Goal: Communication & Community: Answer question/provide support

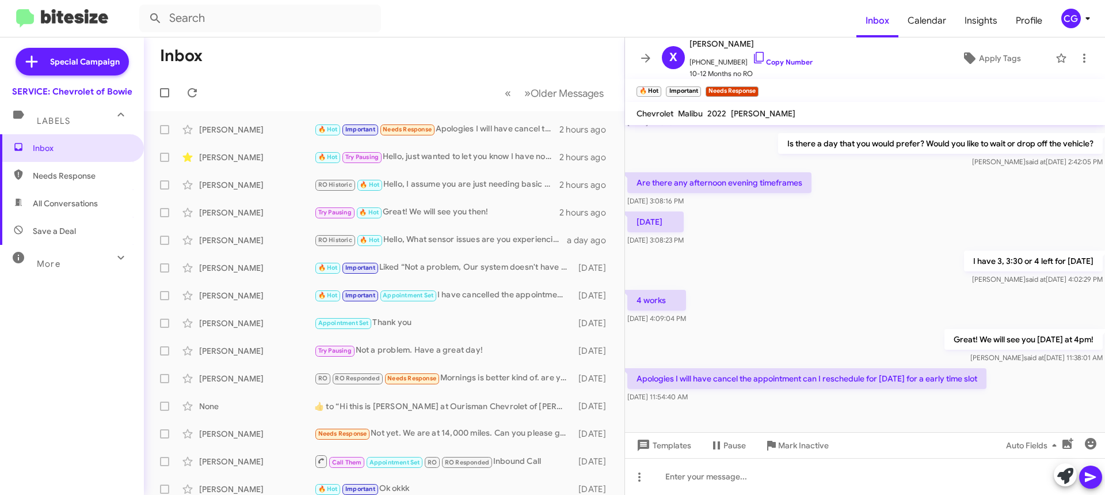
scroll to position [290, 0]
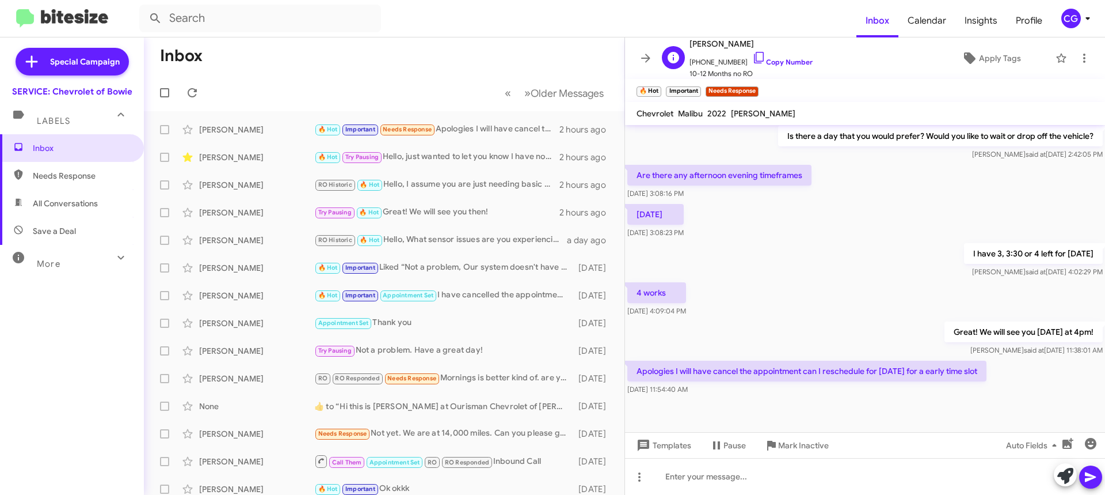
click at [701, 57] on span "+19124923008 Copy Number" at bounding box center [751, 59] width 123 height 17
click at [704, 59] on span "+19124923008 Copy Number" at bounding box center [751, 59] width 123 height 17
copy span "19124923008"
click at [823, 491] on div at bounding box center [865, 476] width 480 height 37
click at [1096, 480] on icon at bounding box center [1091, 477] width 14 height 14
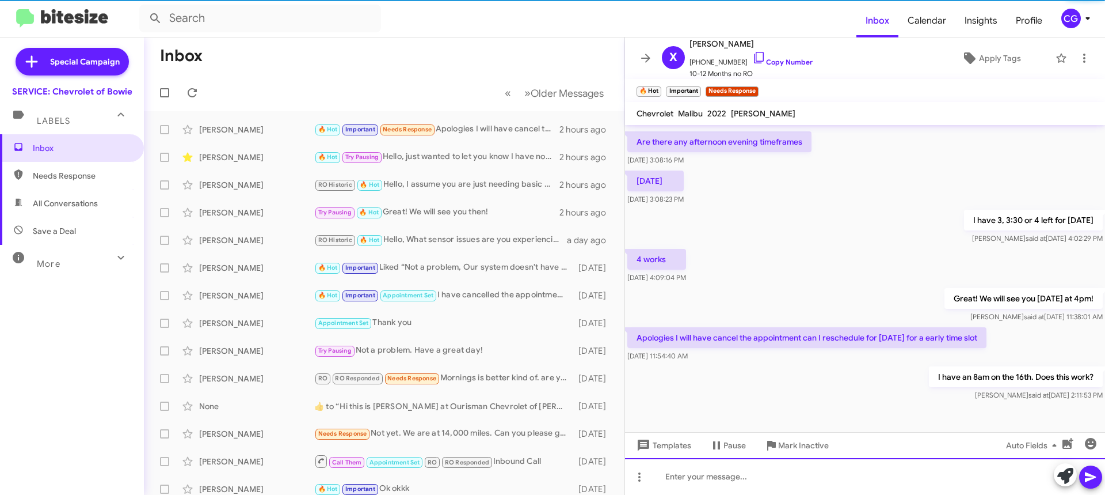
scroll to position [332, 0]
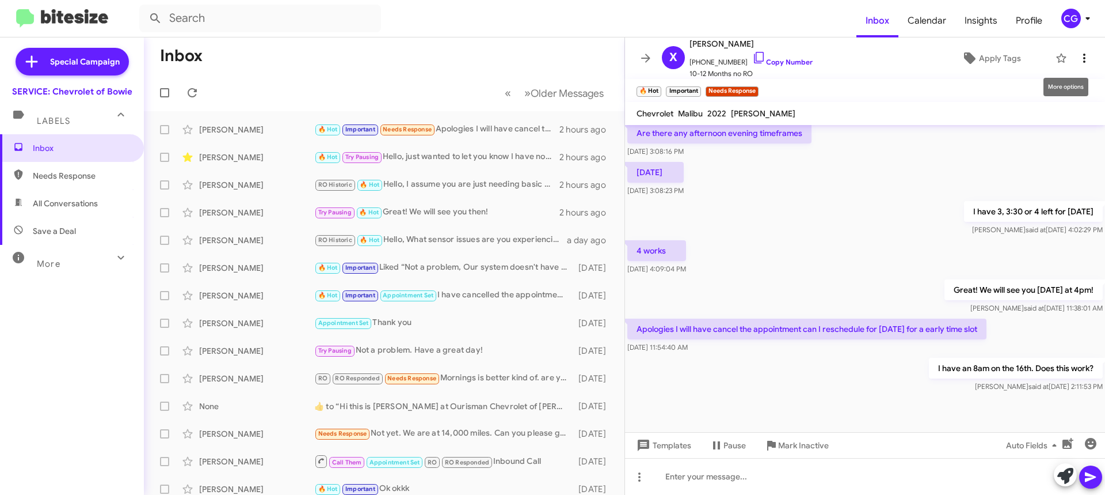
click at [1079, 50] on button at bounding box center [1084, 58] width 23 height 23
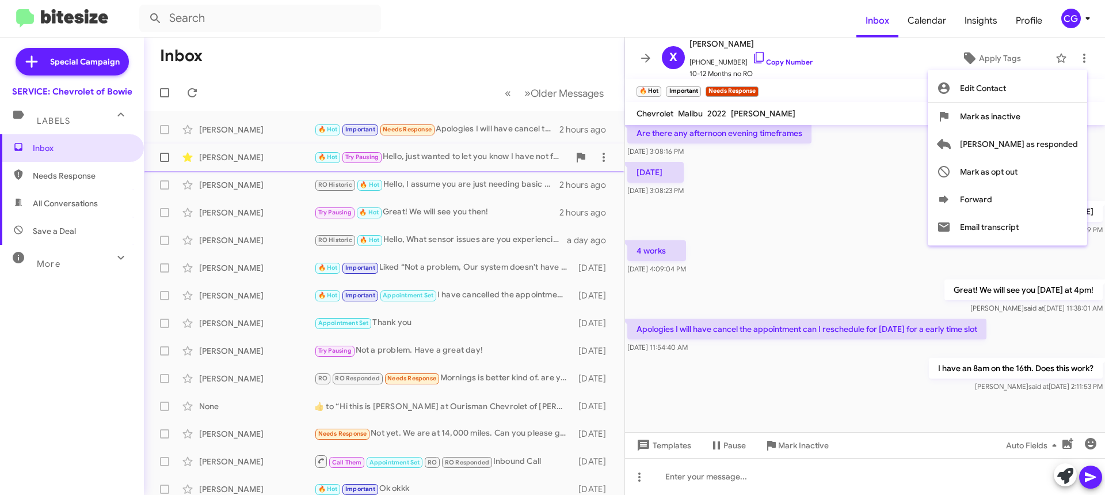
drag, startPoint x: 1066, startPoint y: 147, endPoint x: 1017, endPoint y: 149, distance: 48.4
click at [1065, 147] on span "Mark as responded" at bounding box center [1019, 144] width 118 height 28
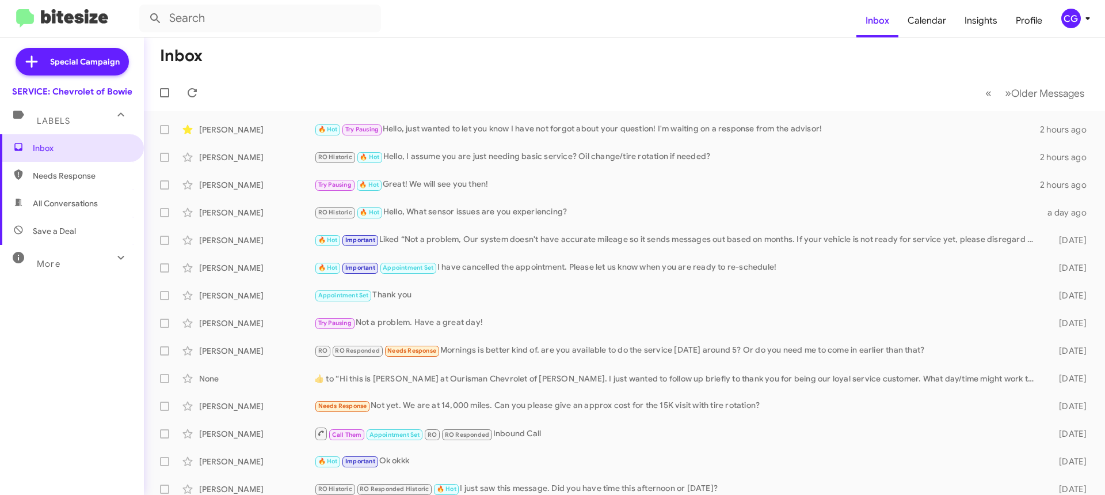
click at [1057, 31] on mat-toolbar "Inbox Calendar Insights Profile CG" at bounding box center [552, 18] width 1105 height 37
click at [1067, 26] on div "CG" at bounding box center [1072, 19] width 20 height 20
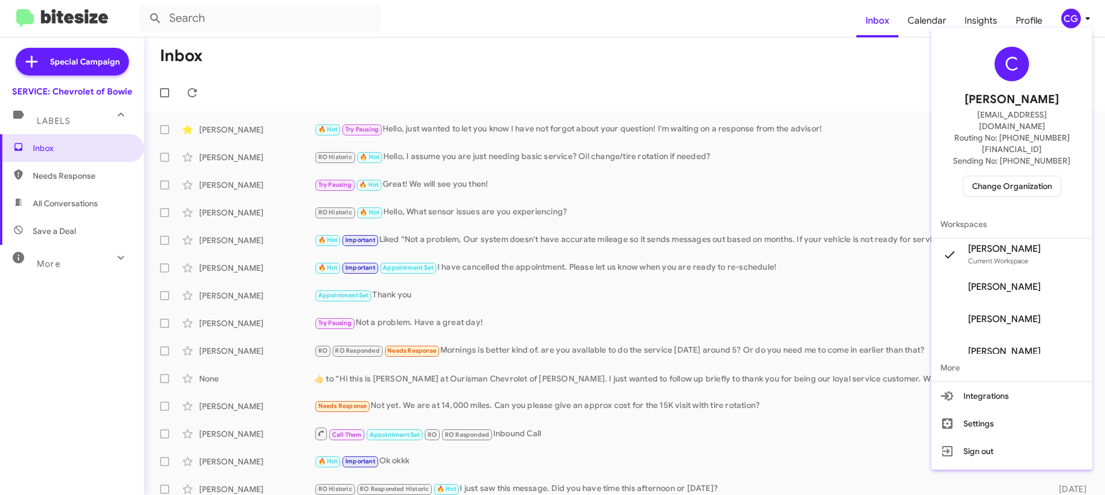
click at [1044, 176] on span "Change Organization" at bounding box center [1012, 186] width 80 height 20
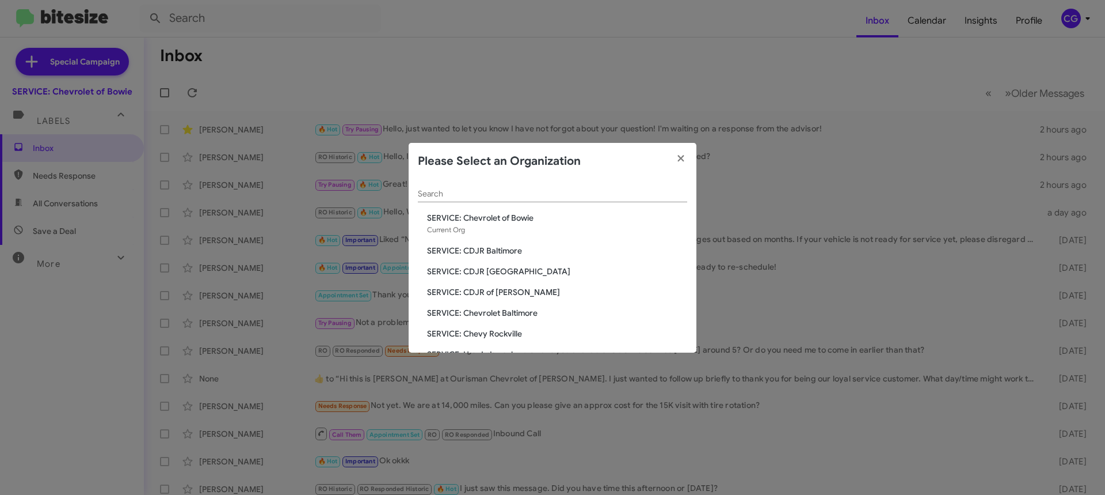
click at [525, 311] on span "SERVICE: Chevrolet Baltimore" at bounding box center [557, 313] width 260 height 12
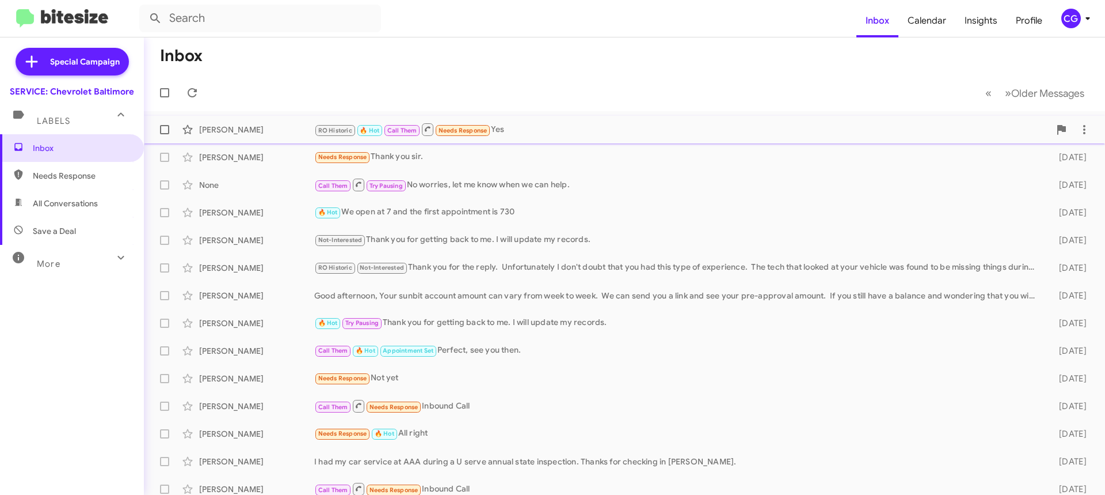
click at [522, 128] on div "RO Historic 🔥 Hot Call Them Needs Response Yes" at bounding box center [682, 129] width 736 height 14
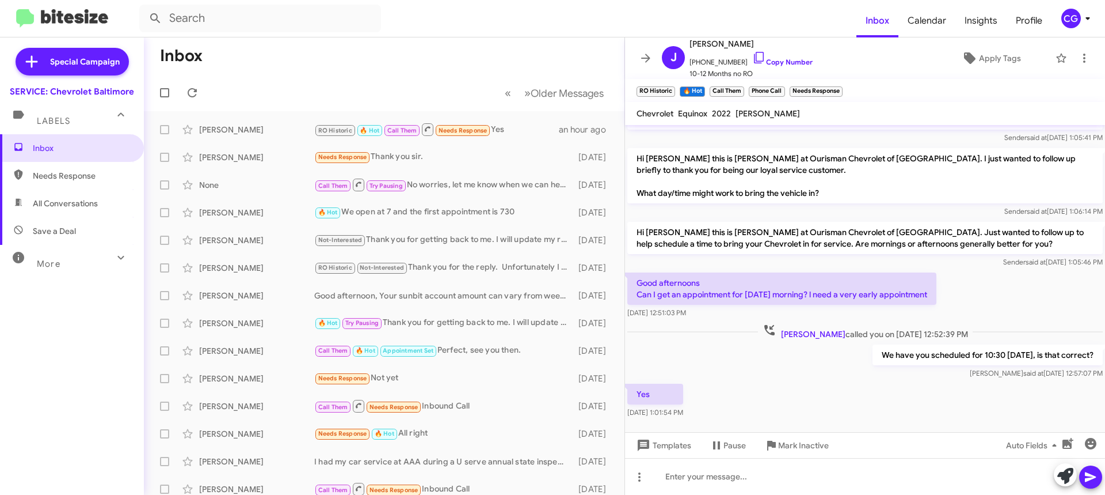
scroll to position [335, 0]
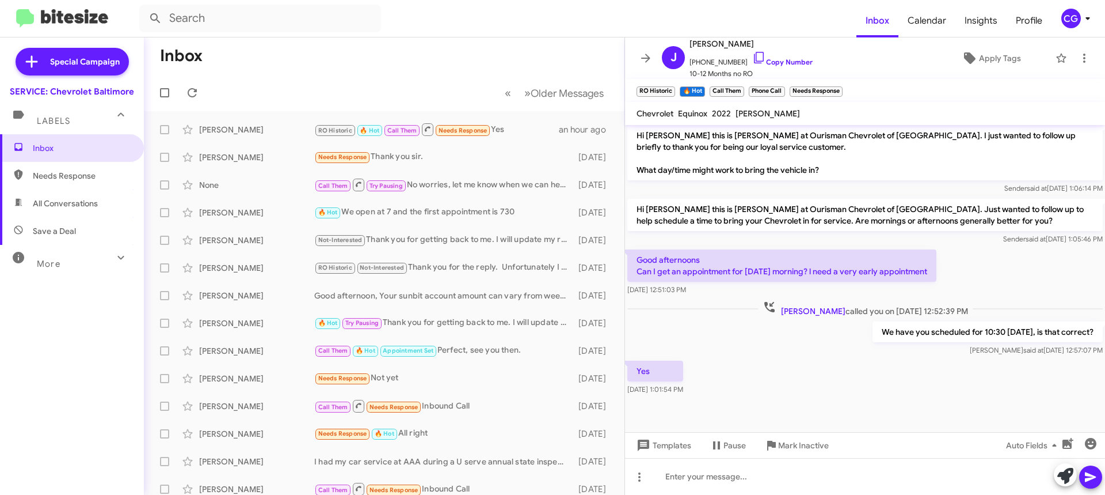
click at [1085, 25] on span "CG" at bounding box center [1078, 19] width 35 height 20
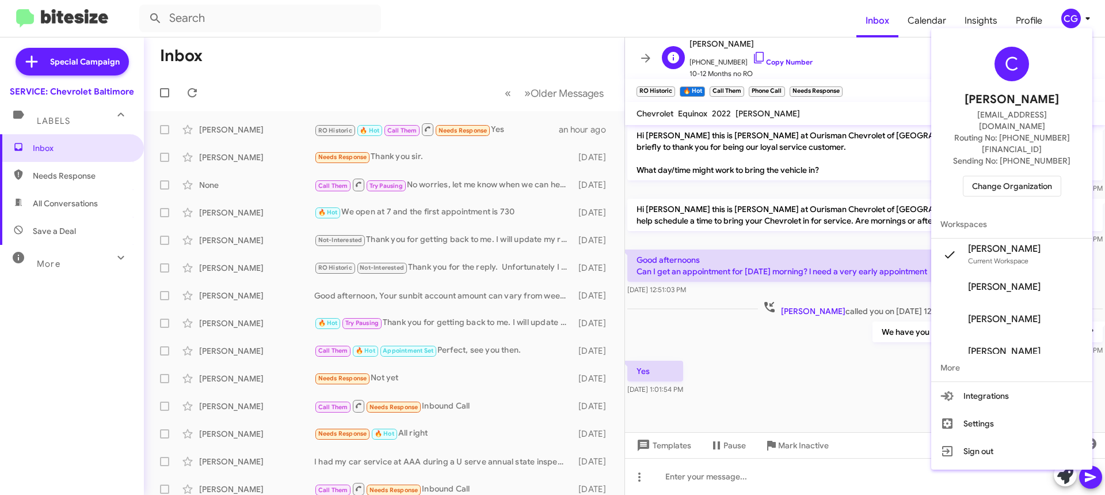
click at [899, 47] on div at bounding box center [552, 247] width 1105 height 495
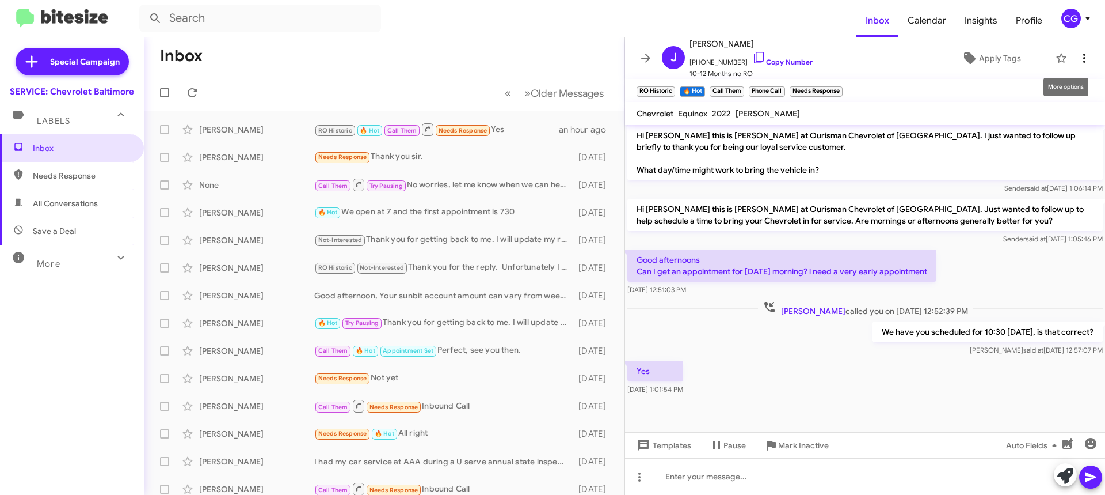
click at [1078, 60] on icon at bounding box center [1085, 58] width 14 height 14
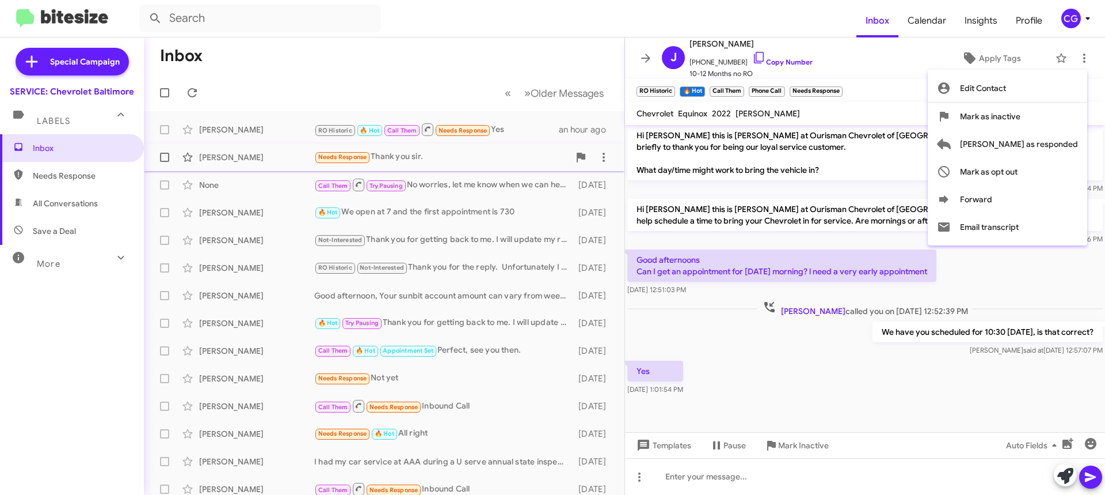
click at [1067, 150] on span "Mark as responded" at bounding box center [1019, 144] width 118 height 28
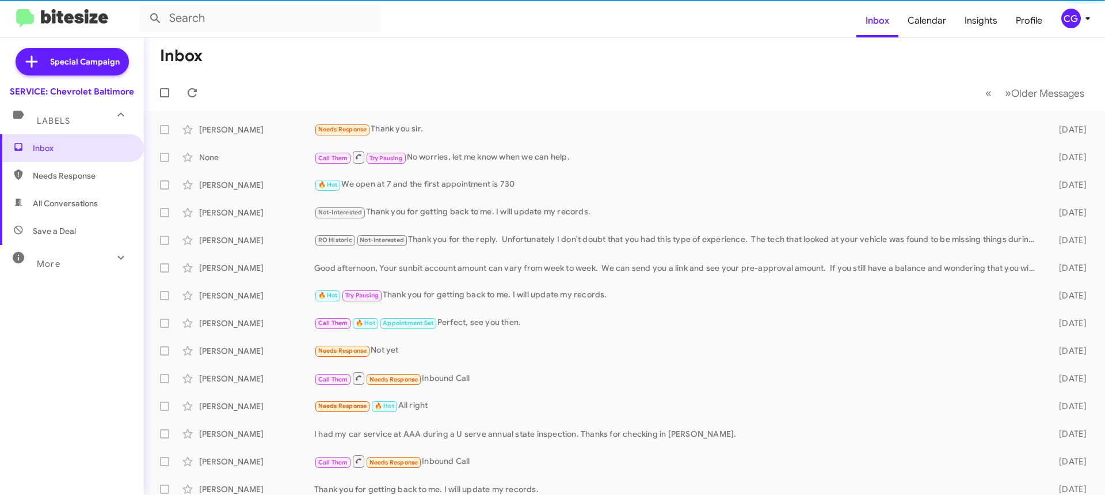
click at [1070, 15] on div "CG" at bounding box center [1072, 19] width 20 height 20
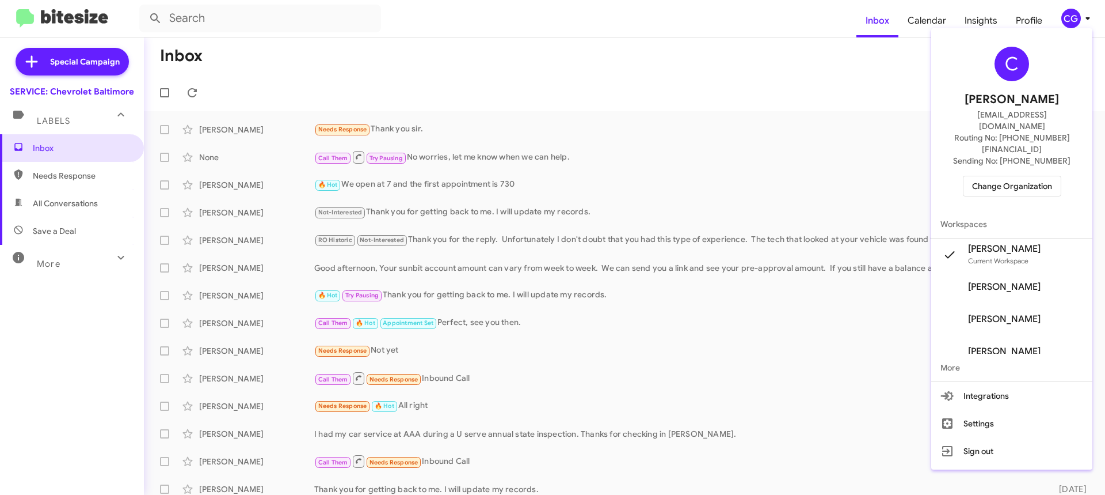
click at [1053, 176] on span "Change Organization" at bounding box center [1012, 186] width 80 height 20
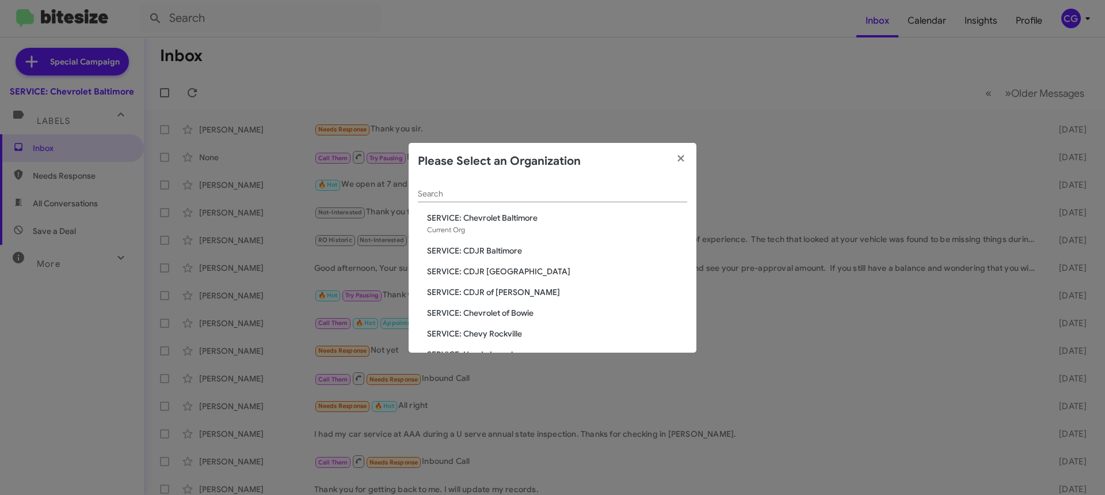
click at [520, 309] on span "SERVICE: Chevrolet of Bowie" at bounding box center [557, 313] width 260 height 12
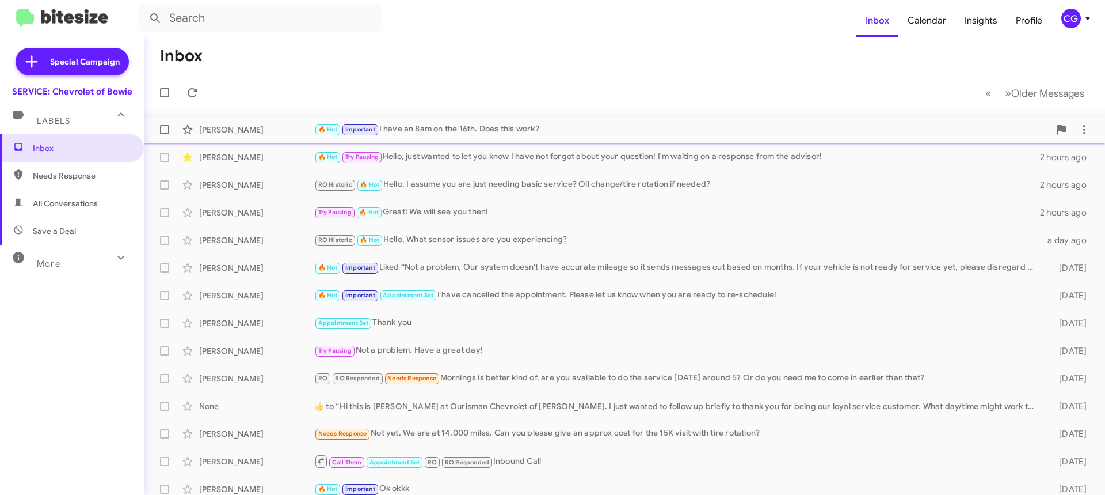
click at [431, 123] on div "🔥 Hot Important I have an 8am on the 16th. Does this work?" at bounding box center [682, 129] width 736 height 13
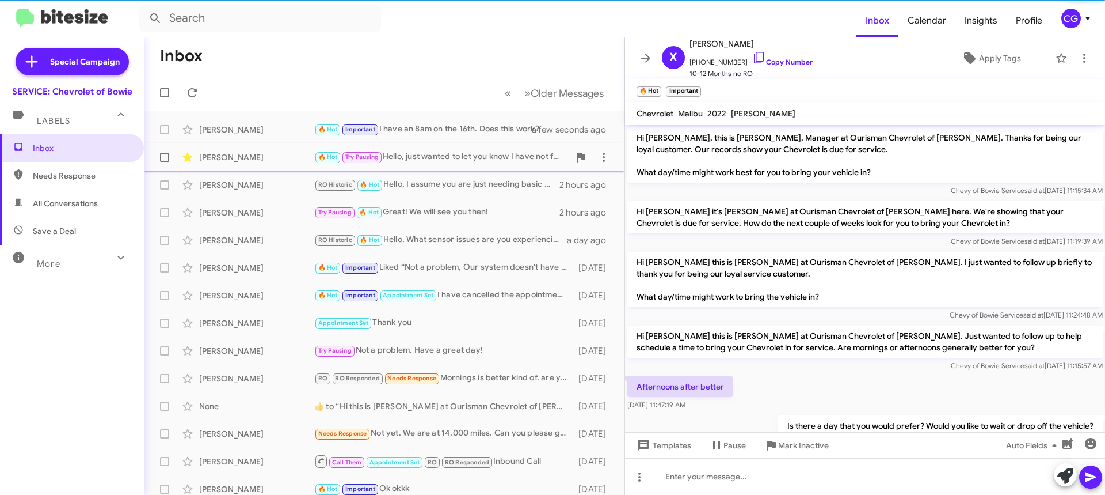
scroll to position [309, 0]
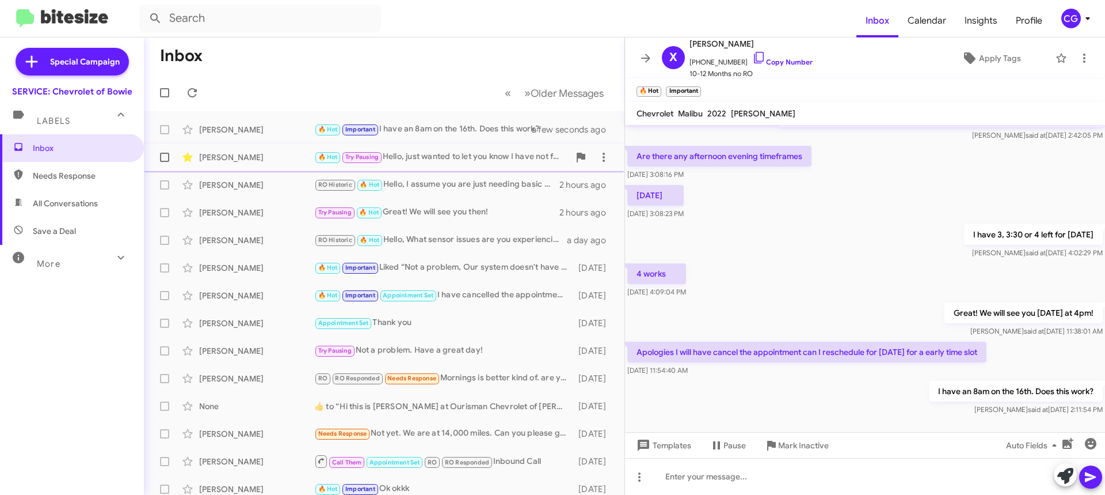
click at [461, 158] on div "🔥 Hot Try Pausing Hello, just wanted to let you know I have not forgot about yo…" at bounding box center [441, 156] width 255 height 13
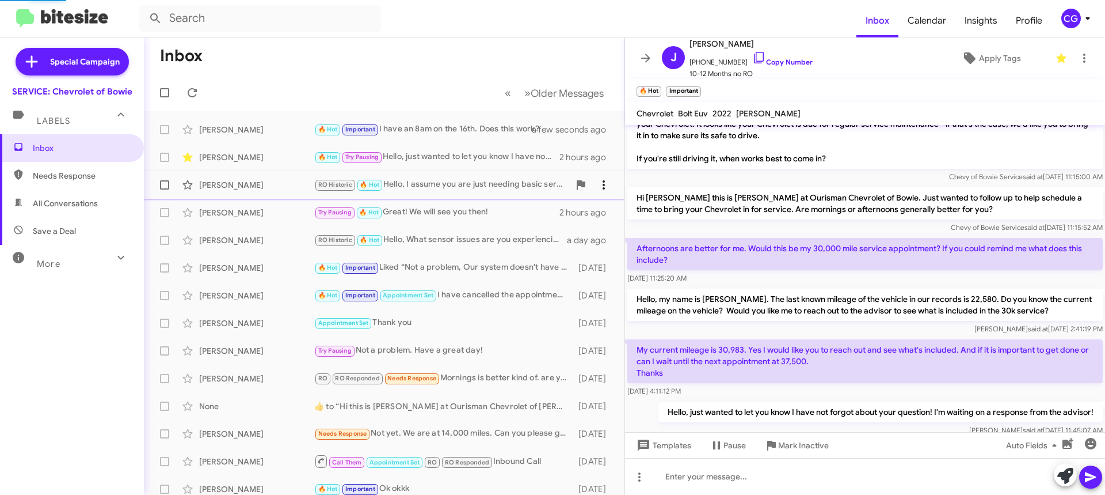
scroll to position [321, 0]
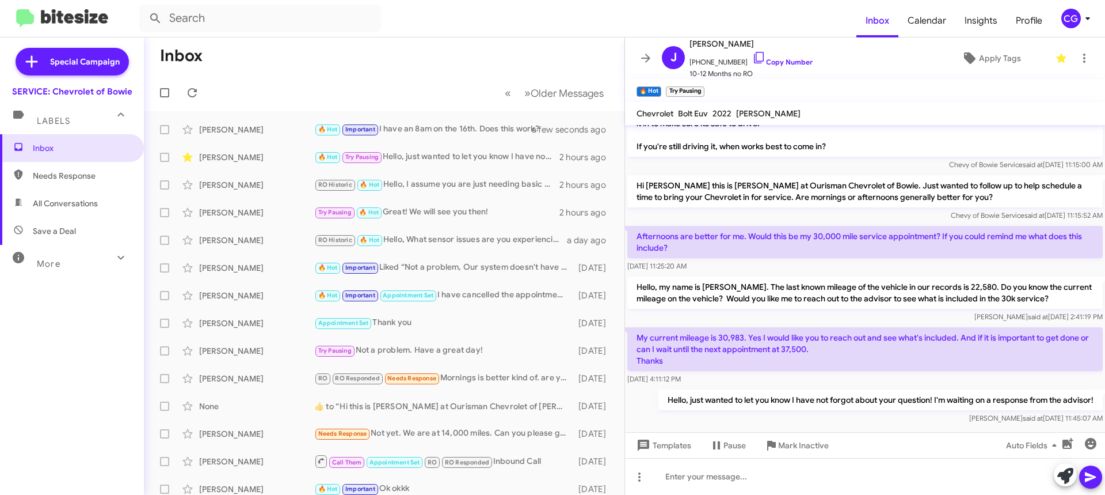
click at [1090, 18] on icon at bounding box center [1088, 18] width 4 height 3
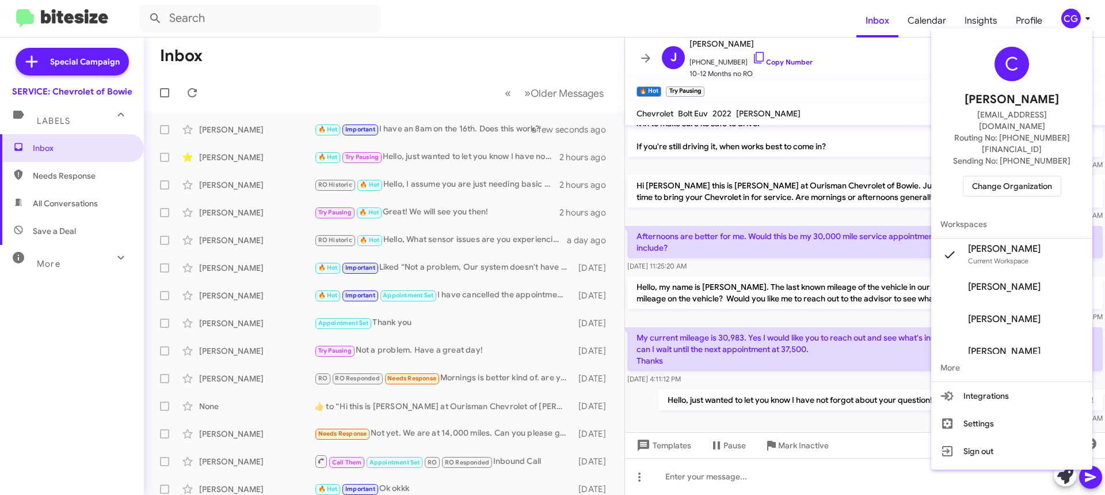
click at [1035, 176] on span "Change Organization" at bounding box center [1012, 186] width 80 height 20
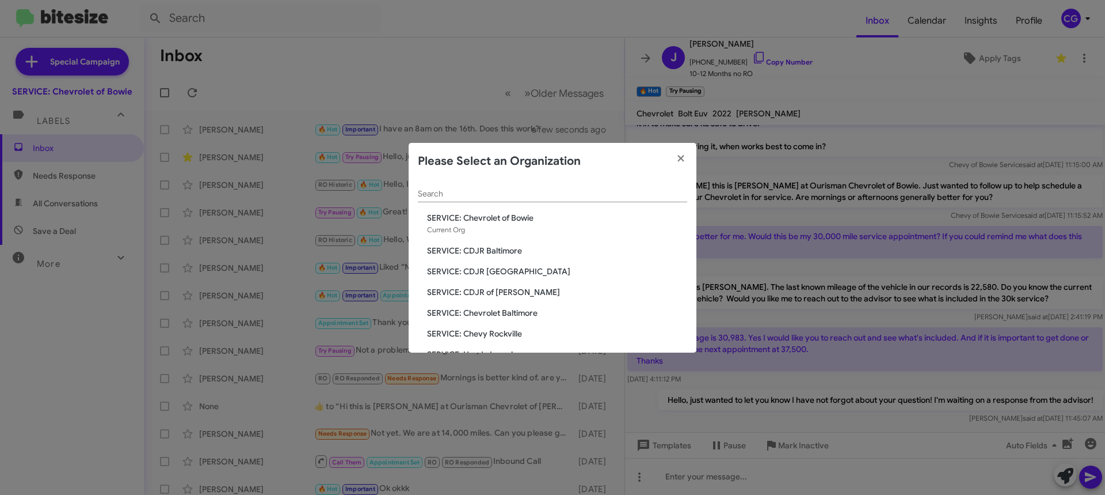
click at [510, 287] on span "SERVICE: CDJR of [PERSON_NAME]" at bounding box center [557, 292] width 260 height 12
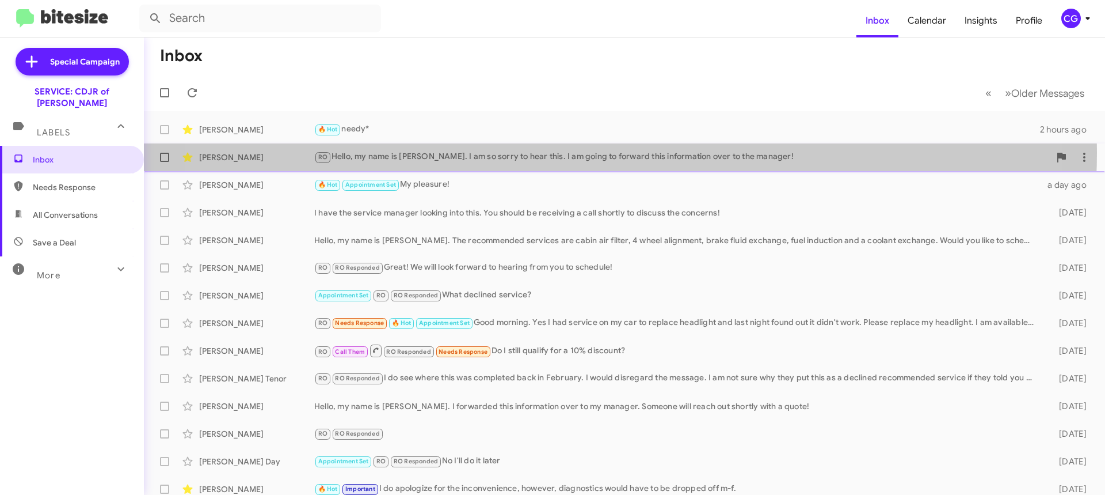
click at [568, 152] on div "RO Hello, my name is Carmen. I am so sorry to hear this. I am going to forward …" at bounding box center [682, 156] width 736 height 13
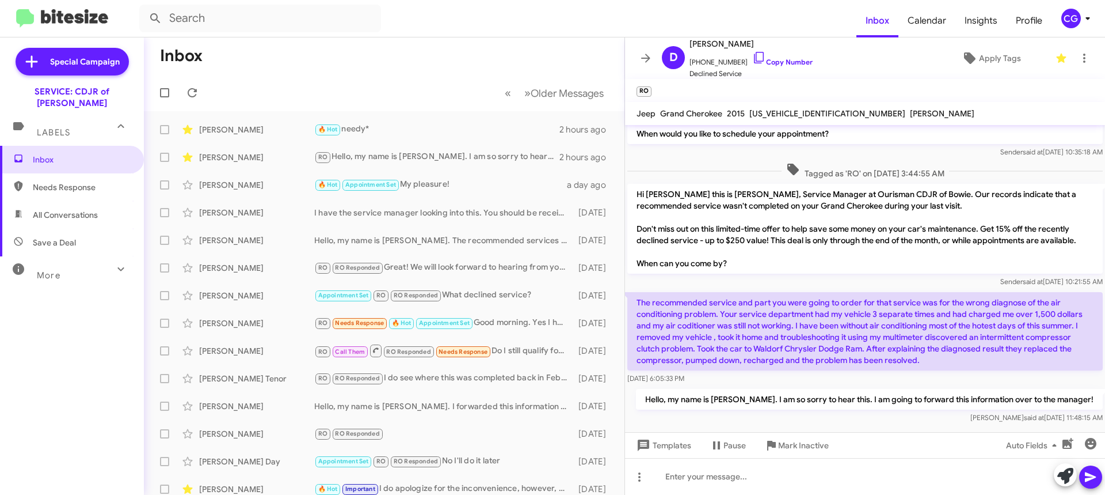
scroll to position [81, 0]
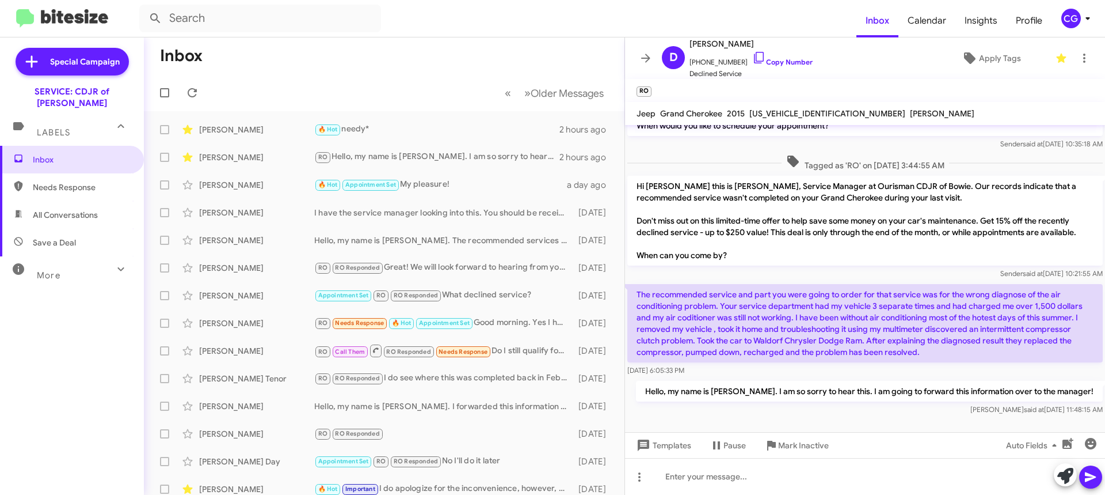
click at [1101, 25] on mat-toolbar "Inbox Calendar Insights Profile CG" at bounding box center [552, 18] width 1105 height 37
click at [1082, 25] on icon at bounding box center [1088, 19] width 14 height 14
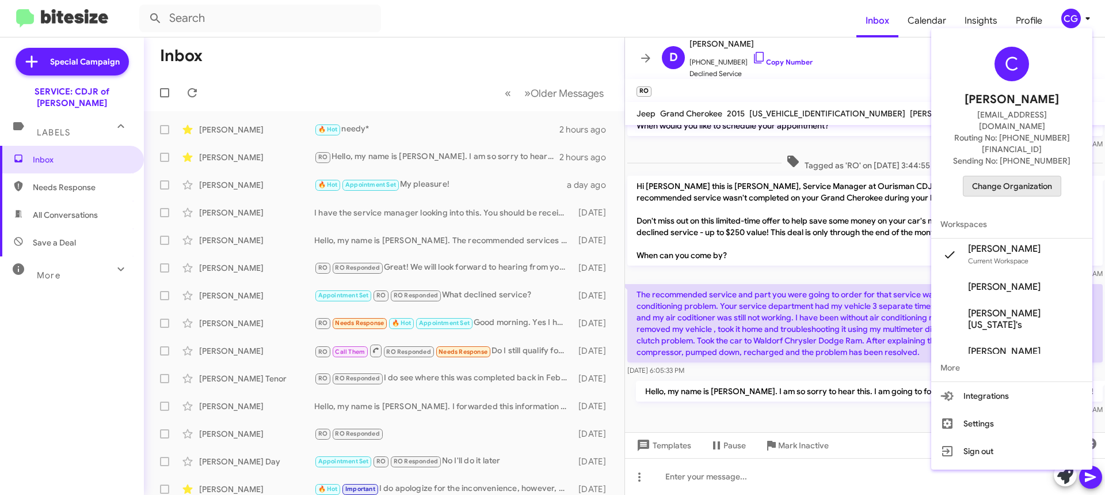
click at [1042, 176] on span "Change Organization" at bounding box center [1012, 186] width 80 height 20
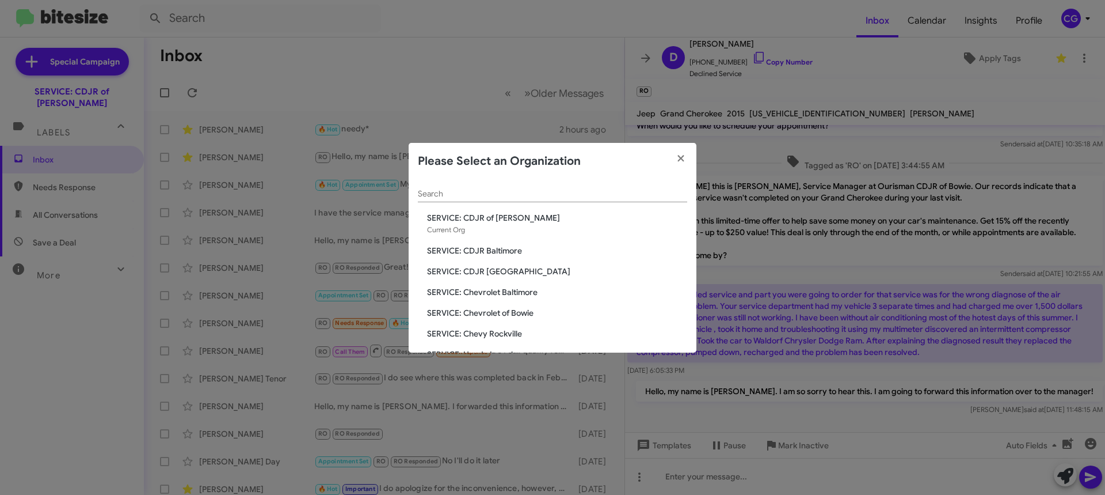
click at [492, 259] on div "Search SERVICE: CDJR of Bowie Current Org SERVICE: CDJR Baltimore SERVICE: CDJR…" at bounding box center [553, 266] width 288 height 173
click at [496, 254] on span "SERVICE: CDJR Baltimore" at bounding box center [557, 251] width 260 height 12
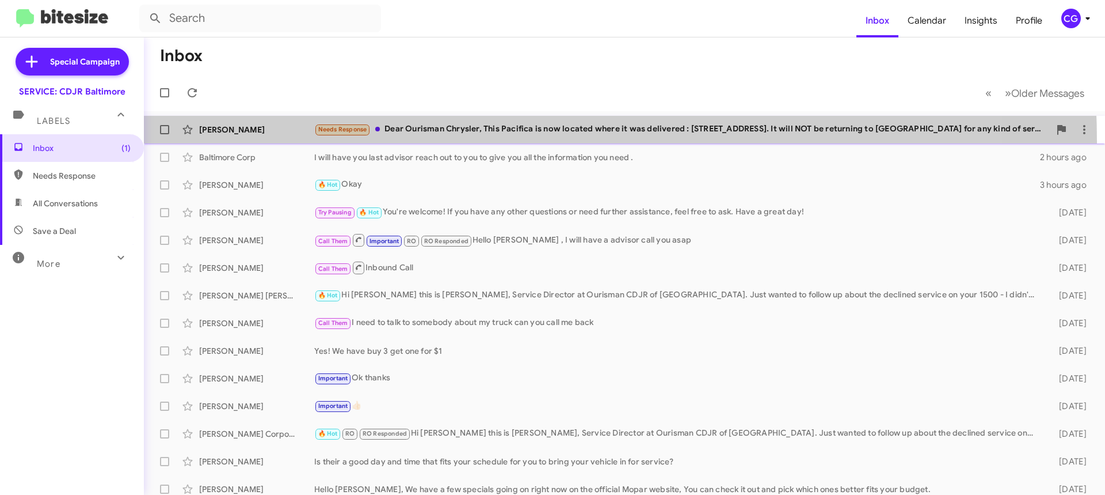
click at [392, 141] on span "[PERSON_NAME] Needs Response Dear Ourisman Chrysler, This Pacifica is now locat…" at bounding box center [625, 130] width 962 height 28
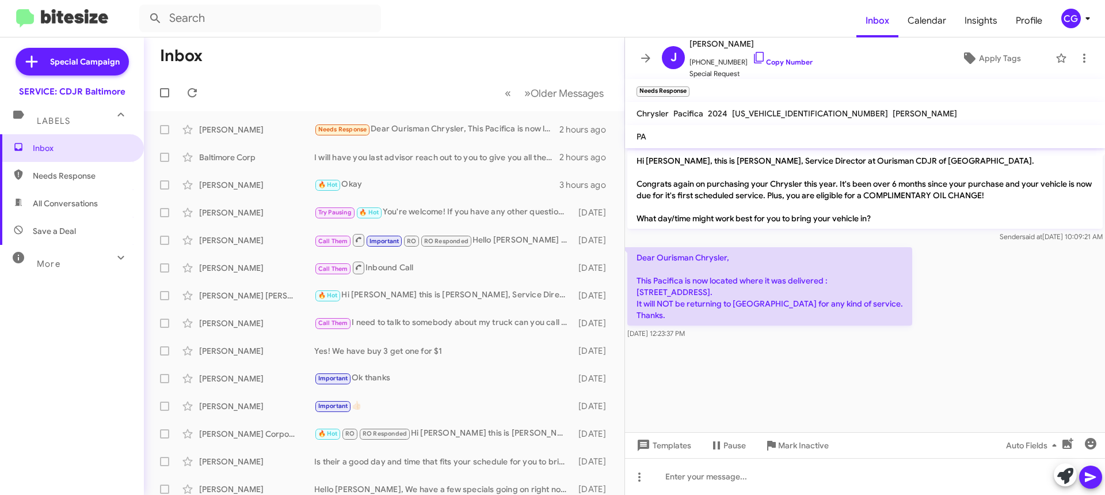
drag, startPoint x: 633, startPoint y: 159, endPoint x: 738, endPoint y: 330, distance: 200.1
click at [737, 330] on div "Hi Janice, this is Michael Resnick, Service Director at Ourisman CDJR of Baltim…" at bounding box center [865, 244] width 480 height 193
drag, startPoint x: 702, startPoint y: 289, endPoint x: 693, endPoint y: 289, distance: 8.6
copy div "Hi Janice, this is Michael Resnick, Service Director at Ourisman CDJR of Baltim…"
click at [724, 40] on span "Janice Snyder" at bounding box center [751, 44] width 123 height 14
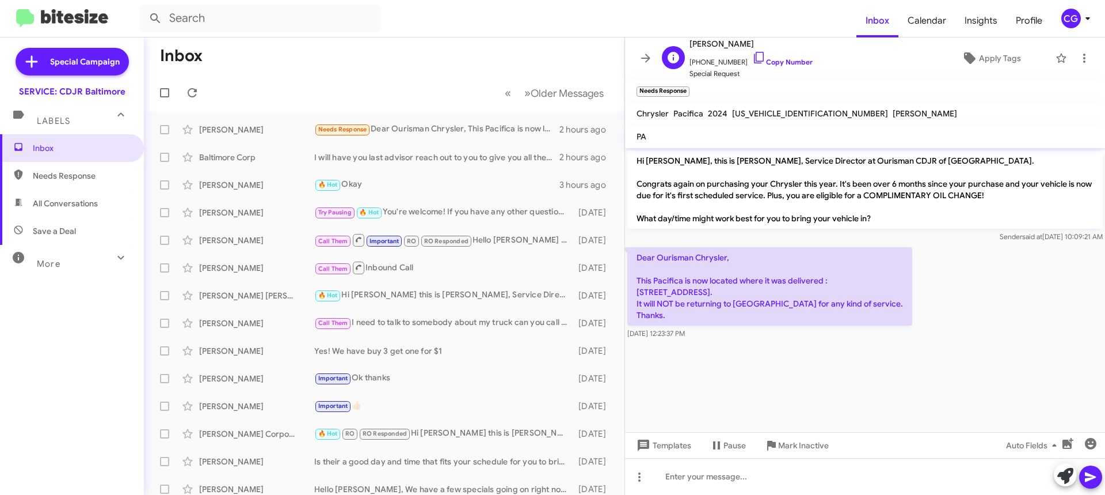
click at [724, 40] on span "Janice Snyder" at bounding box center [751, 44] width 123 height 14
copy span "Janice Snyder"
click at [711, 60] on span "+17242168877 Copy Number" at bounding box center [751, 59] width 123 height 17
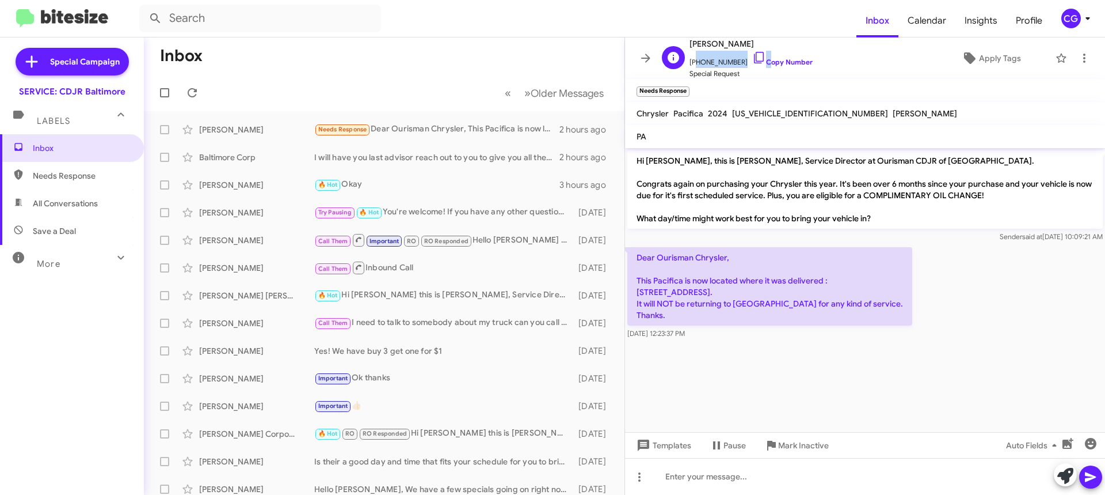
click at [711, 60] on span "+17242168877 Copy Number" at bounding box center [751, 59] width 123 height 17
copy span "17242168877"
click at [874, 476] on div at bounding box center [865, 476] width 480 height 37
drag, startPoint x: 1093, startPoint y: 483, endPoint x: 1099, endPoint y: 481, distance: 6.6
click at [1095, 482] on icon at bounding box center [1091, 477] width 14 height 14
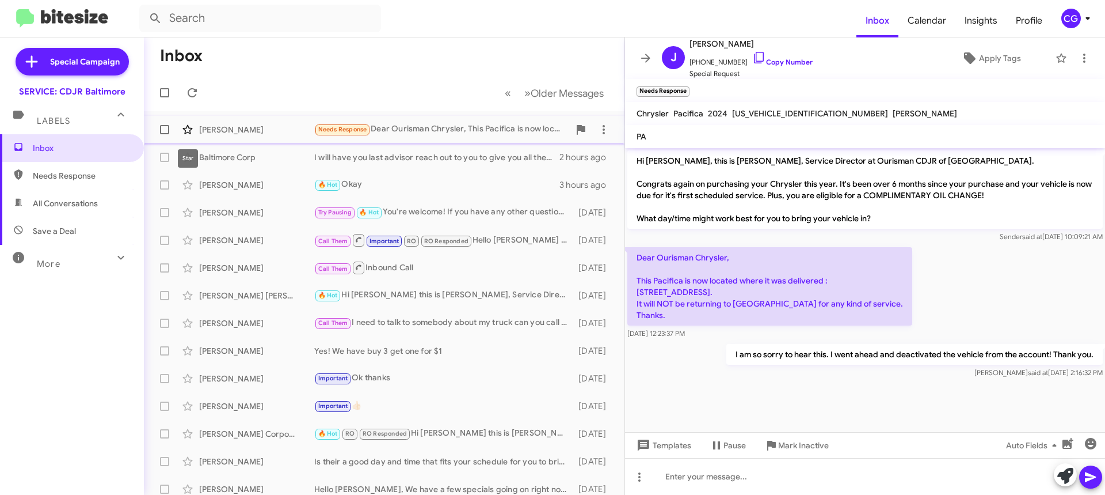
click at [187, 128] on icon at bounding box center [188, 130] width 14 height 14
click at [1070, 16] on div "CG" at bounding box center [1072, 19] width 20 height 20
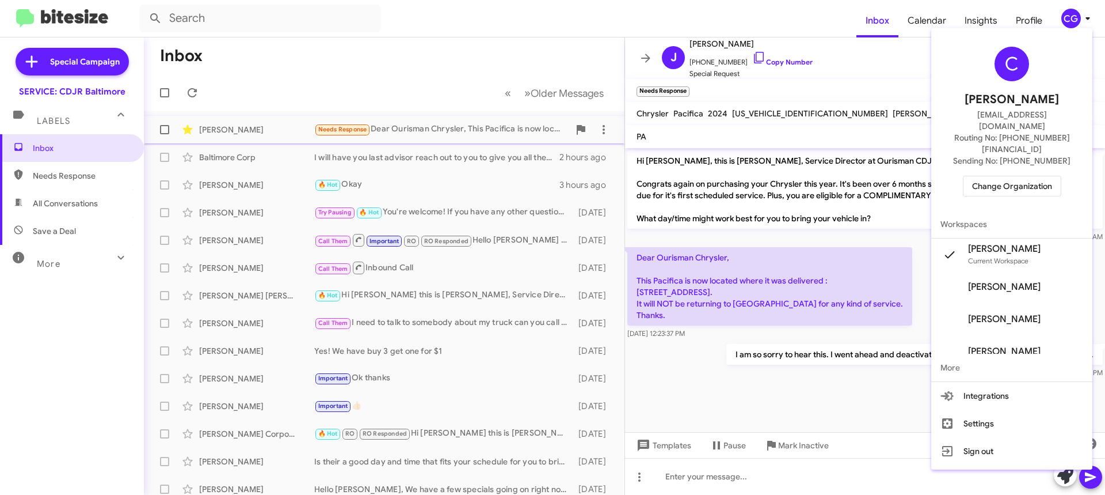
click at [1050, 176] on span "Change Organization" at bounding box center [1012, 186] width 80 height 20
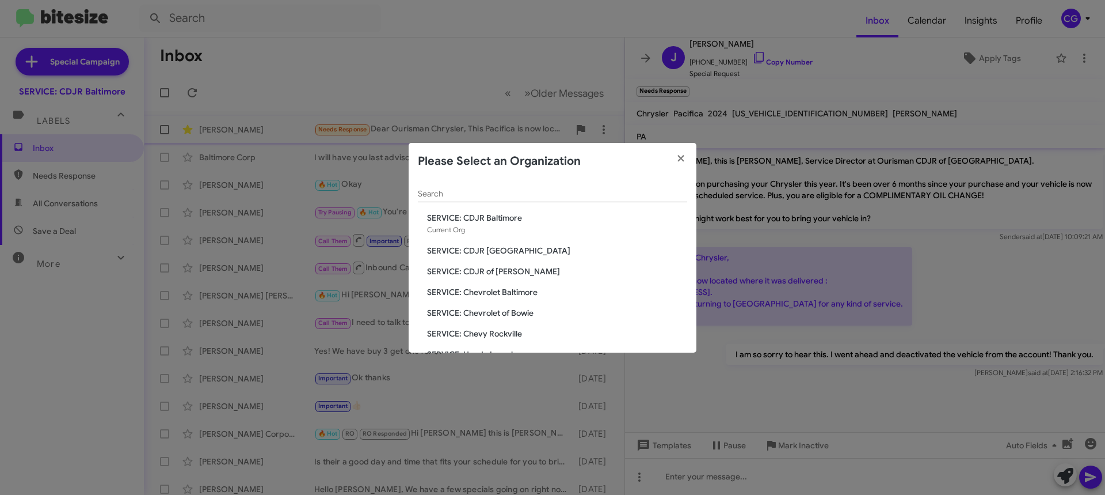
click at [509, 311] on span "SERVICE: Chevrolet of Bowie" at bounding box center [557, 313] width 260 height 12
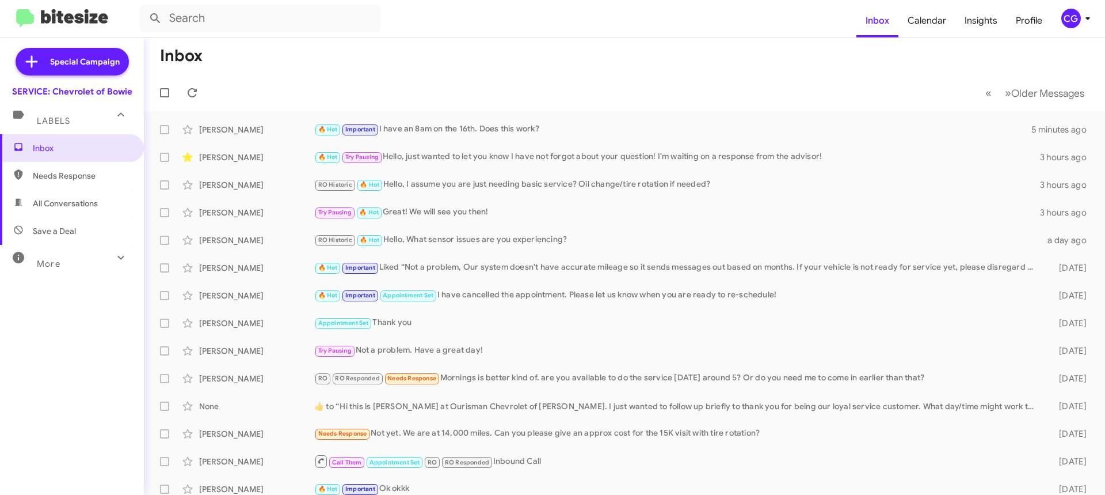
click at [1081, 12] on icon at bounding box center [1088, 19] width 14 height 14
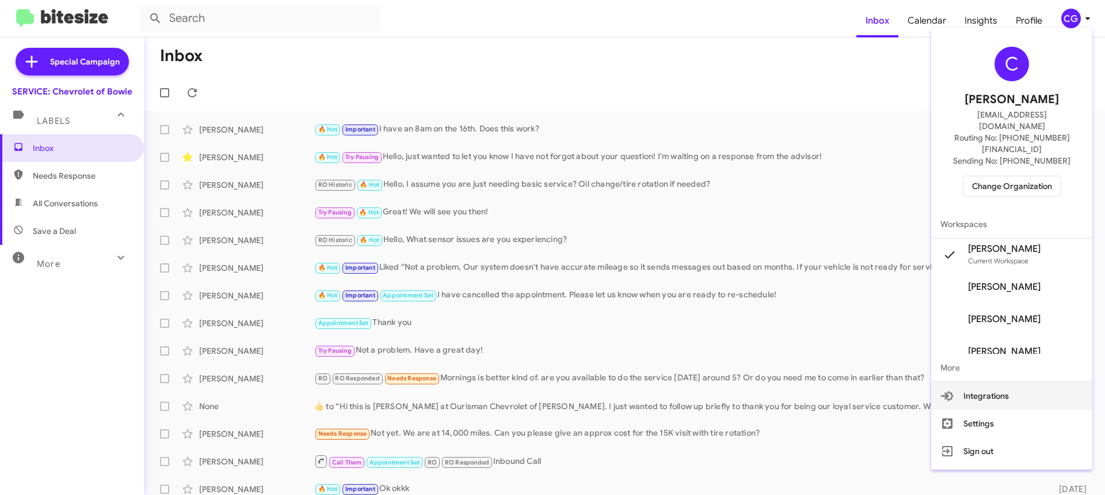
click at [1030, 176] on span "Change Organization" at bounding box center [1012, 186] width 80 height 20
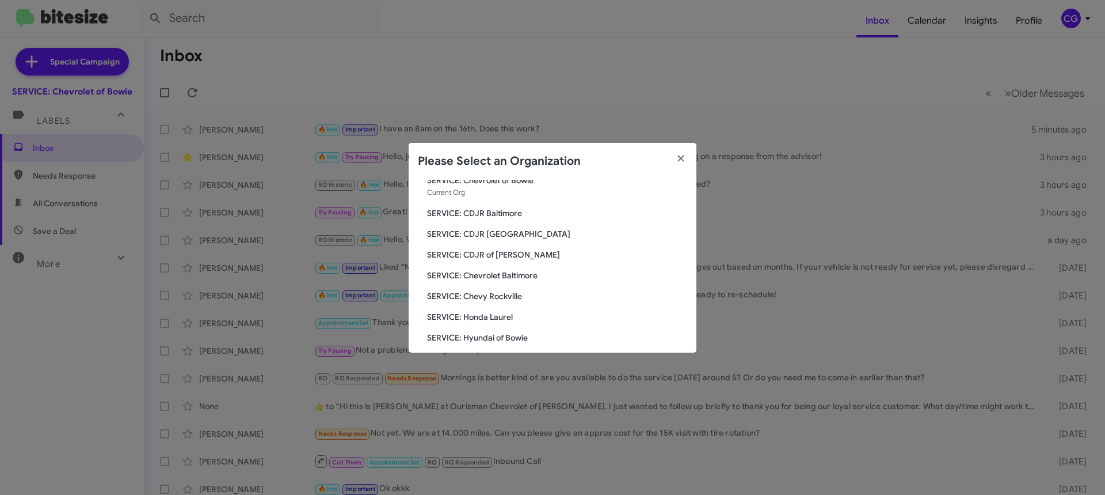
scroll to position [58, 0]
click at [481, 249] on div "Search SERVICE: Chevrolet of Bowie Current Org SERVICE: CDJR Baltimore SERVICE:…" at bounding box center [553, 266] width 288 height 173
click at [480, 252] on span "SERVICE: Chevrolet Baltimore" at bounding box center [557, 255] width 260 height 12
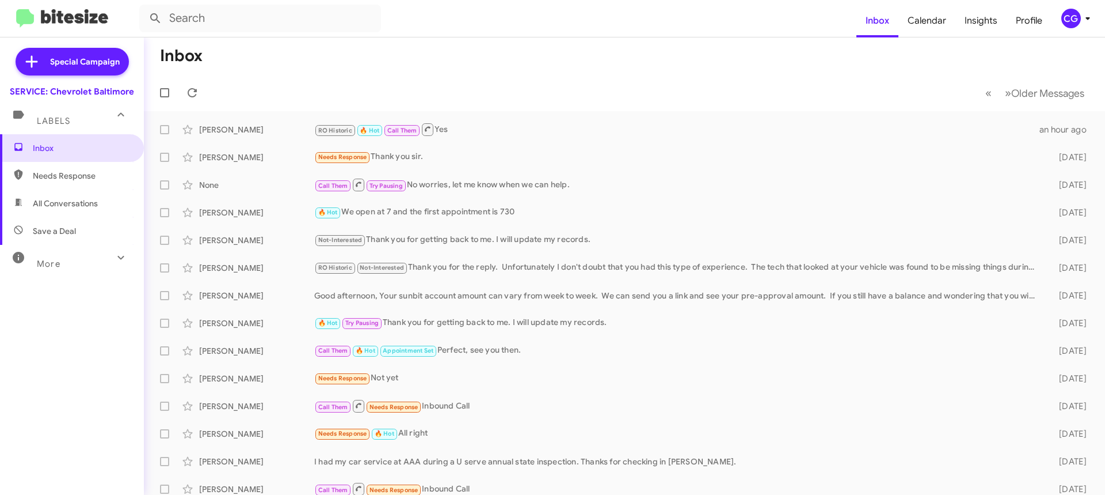
click at [1077, 25] on div "CG" at bounding box center [1072, 19] width 20 height 20
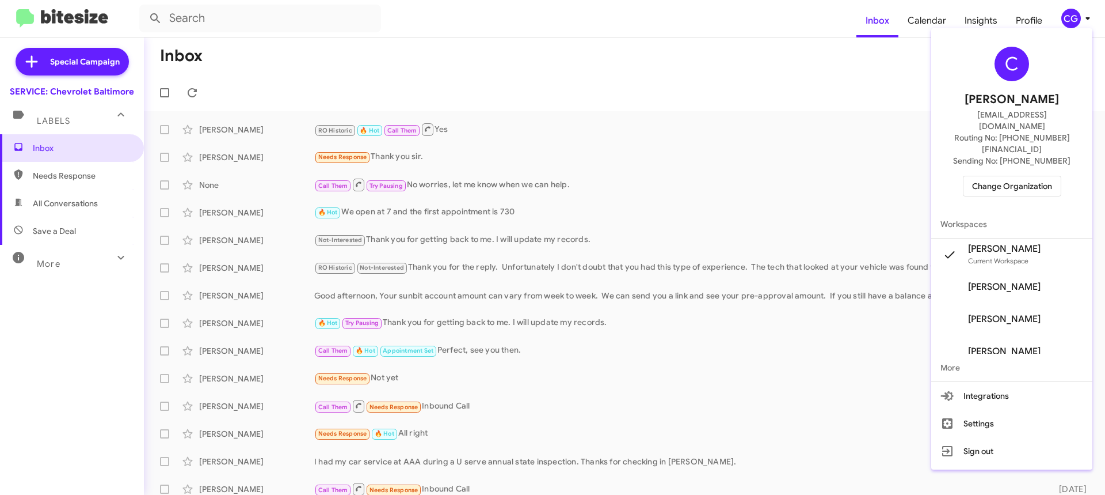
click at [1035, 176] on span "Change Organization" at bounding box center [1012, 186] width 80 height 20
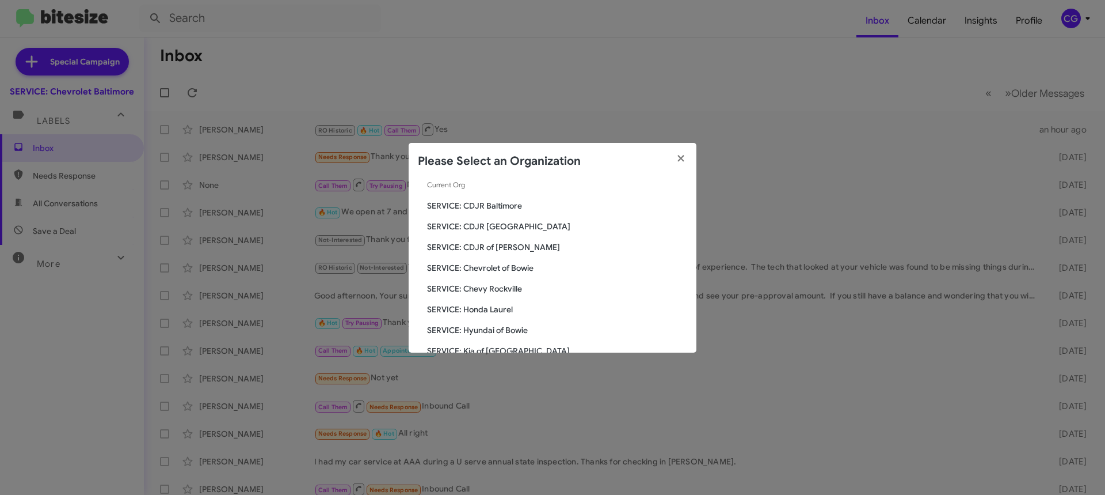
scroll to position [58, 0]
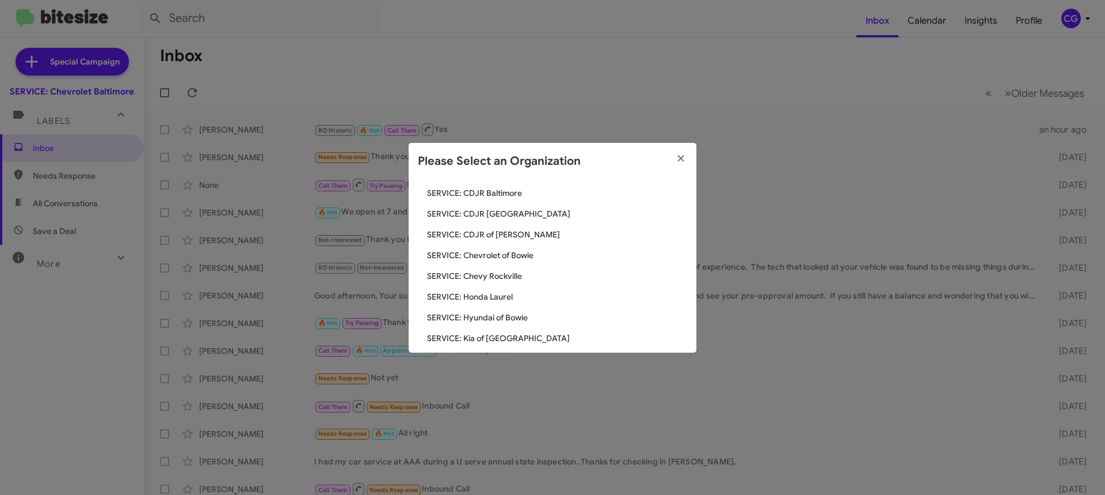
drag, startPoint x: 534, startPoint y: 287, endPoint x: 524, endPoint y: 284, distance: 10.8
click at [531, 286] on div "Search SERVICE: Chevrolet Baltimore Current Org SERVICE: CDJR Baltimore SERVICE…" at bounding box center [553, 266] width 288 height 173
click at [510, 280] on span "SERVICE: Chevy Rockville" at bounding box center [557, 276] width 260 height 12
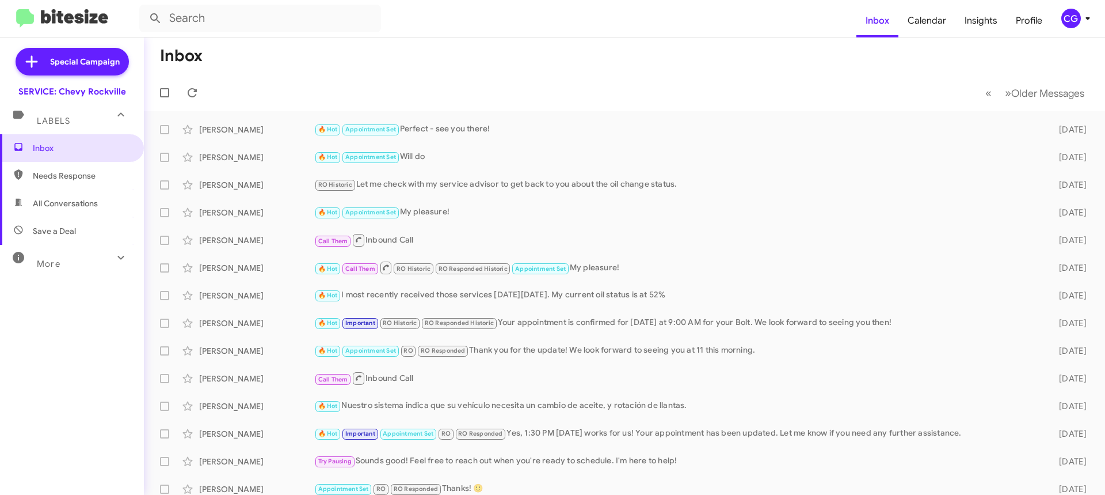
click at [1069, 17] on div "CG" at bounding box center [1072, 19] width 20 height 20
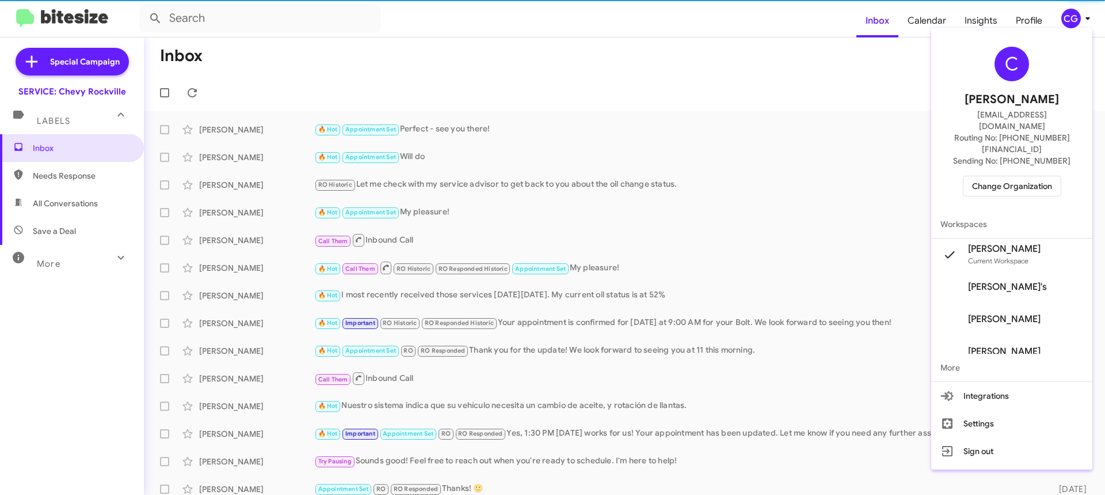
click at [1036, 176] on span "Change Organization" at bounding box center [1012, 186] width 80 height 20
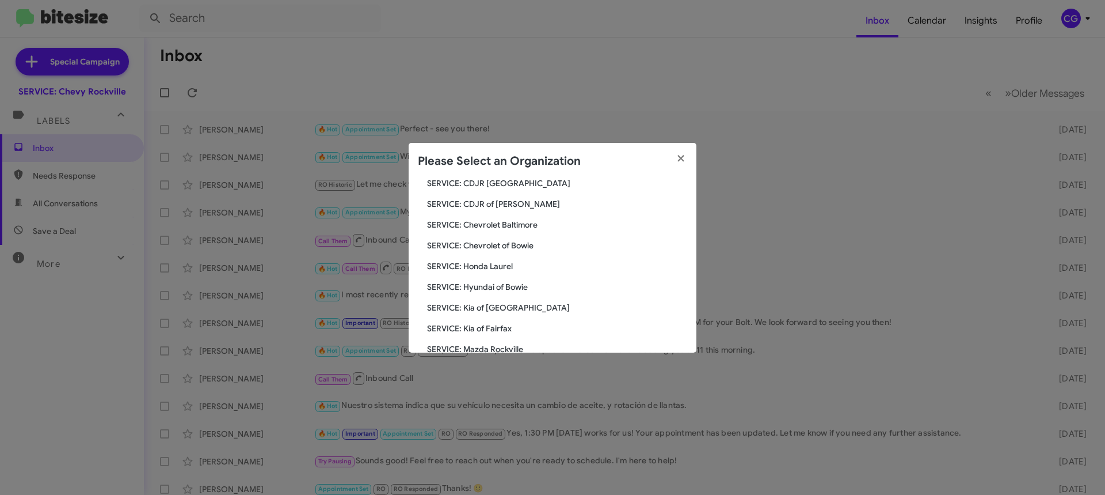
scroll to position [115, 0]
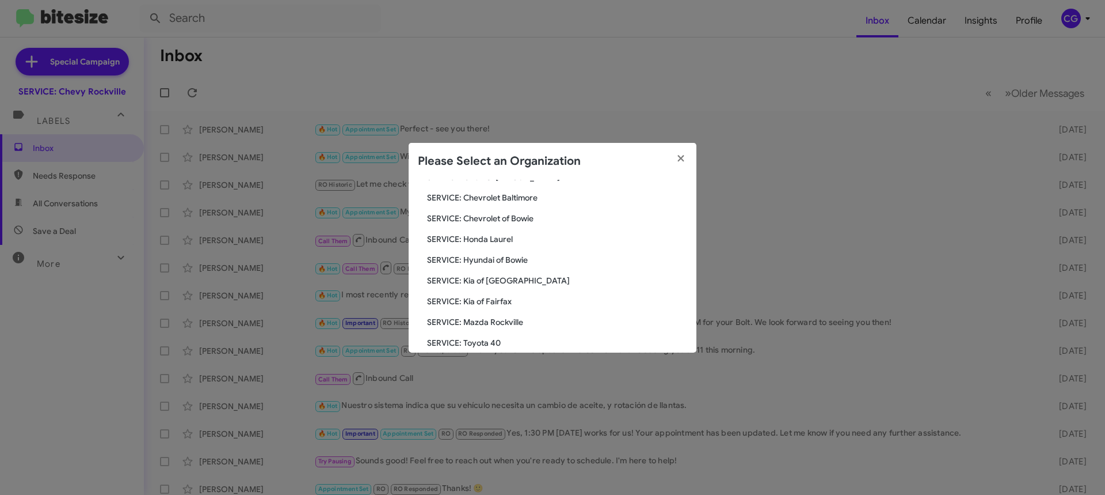
click at [496, 242] on span "SERVICE: Honda Laurel" at bounding box center [557, 239] width 260 height 12
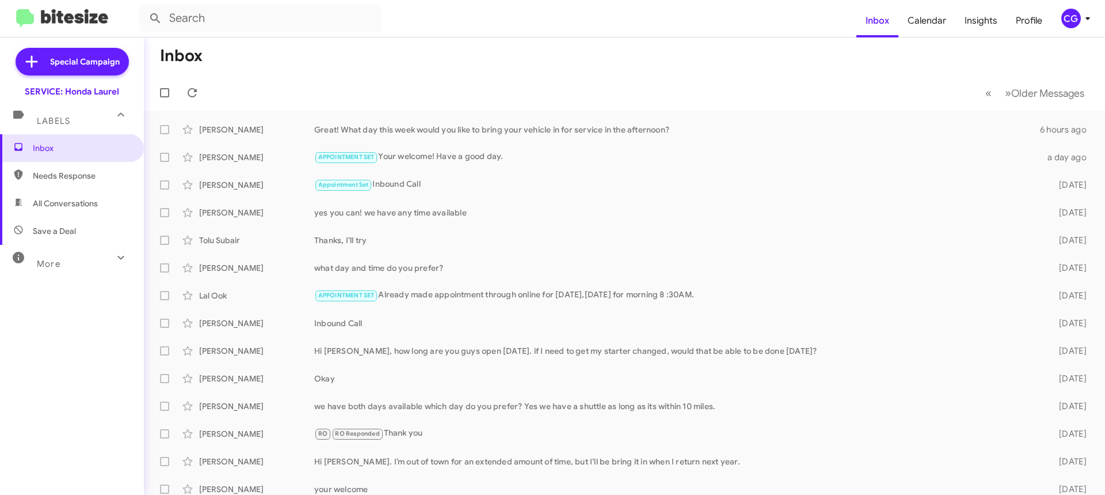
click at [1076, 24] on div "CG" at bounding box center [1072, 19] width 20 height 20
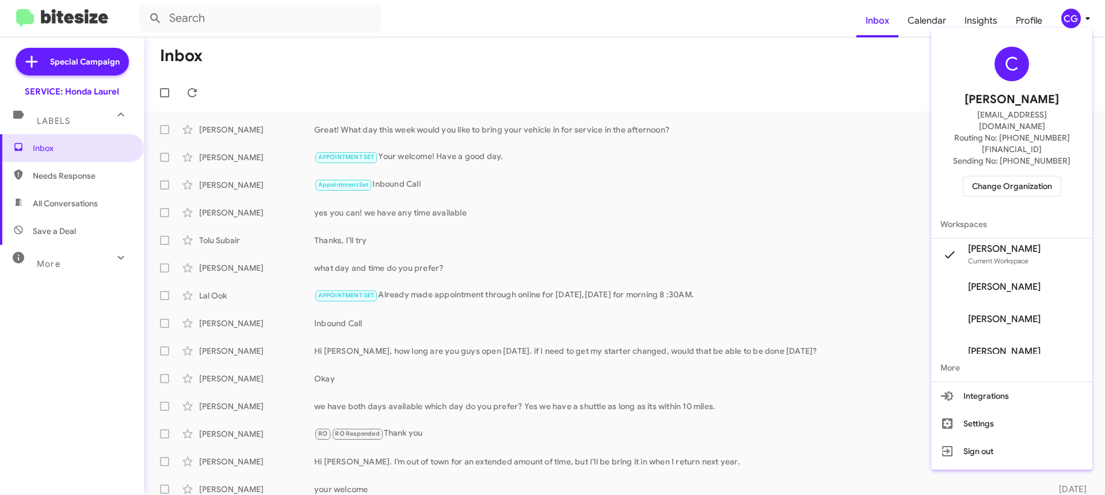
click at [1012, 176] on span "Change Organization" at bounding box center [1012, 186] width 80 height 20
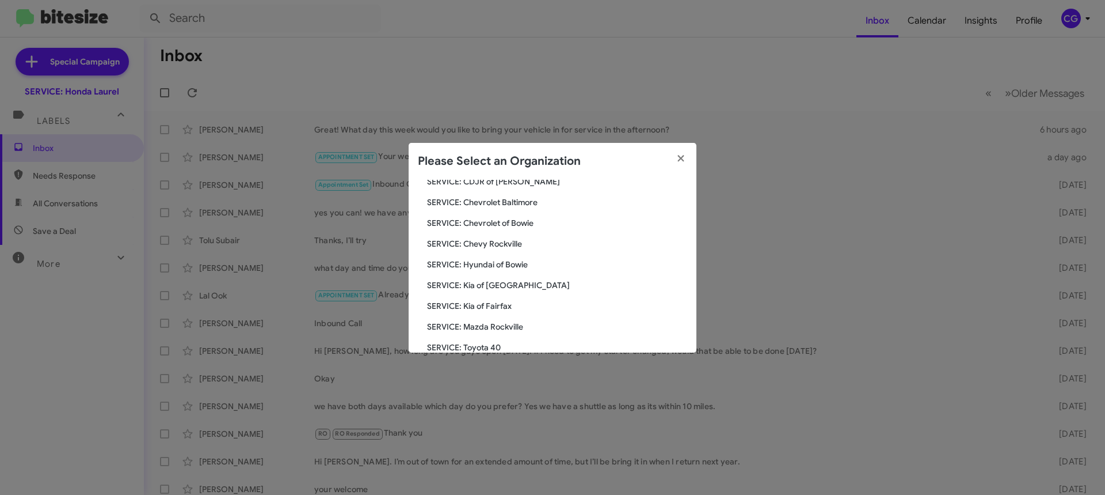
scroll to position [115, 0]
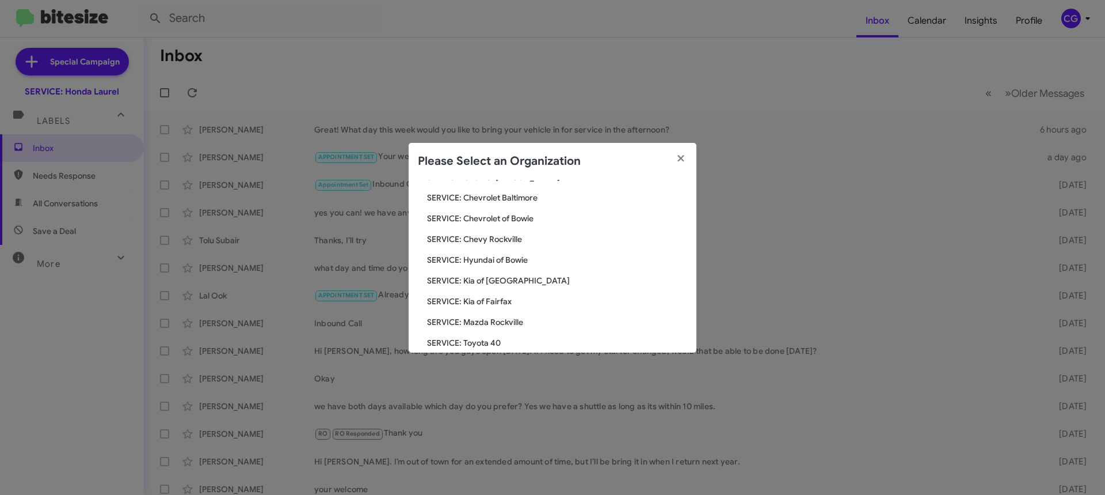
click at [514, 261] on span "SERVICE: Hyundai of Bowie" at bounding box center [557, 260] width 260 height 12
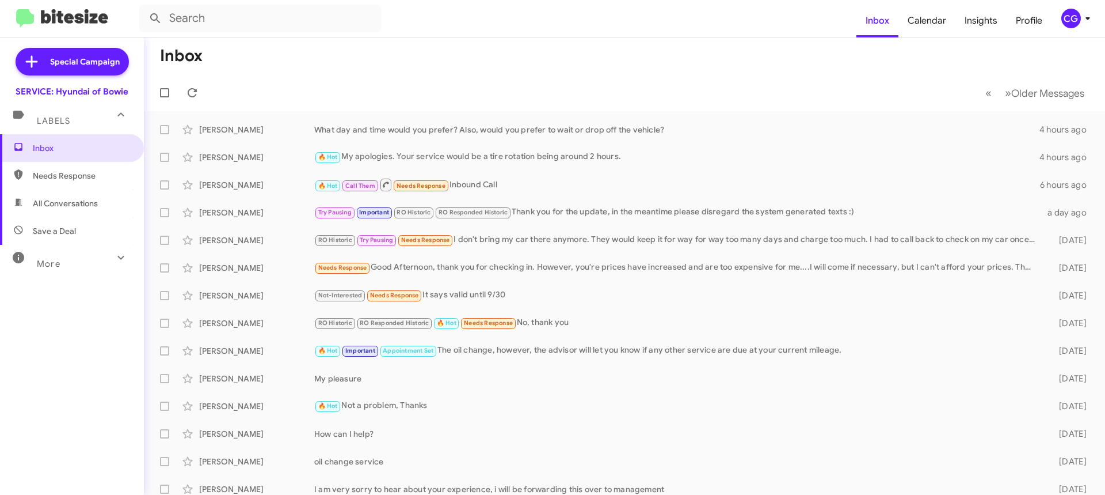
click at [1079, 21] on div "CG" at bounding box center [1072, 19] width 20 height 20
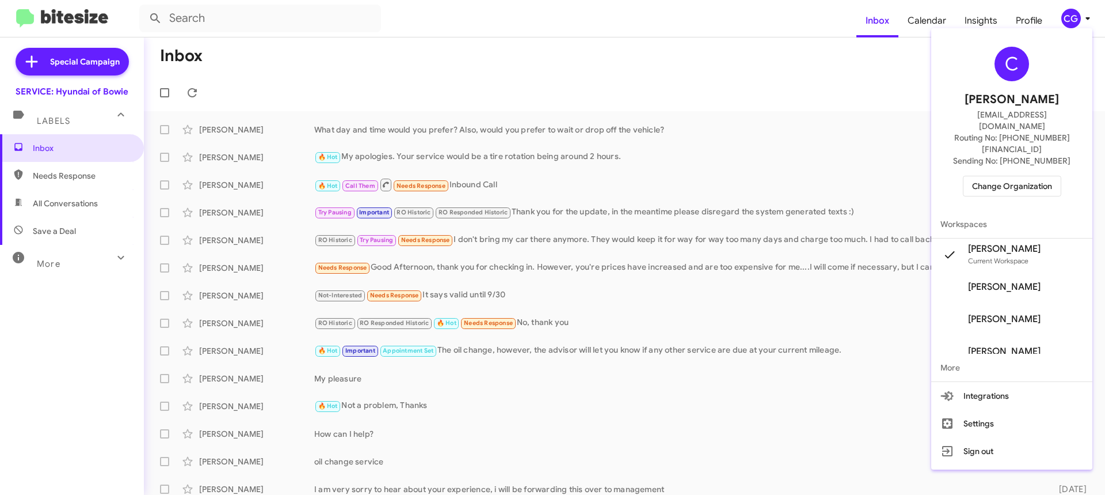
click at [1047, 176] on span "Change Organization" at bounding box center [1012, 186] width 80 height 20
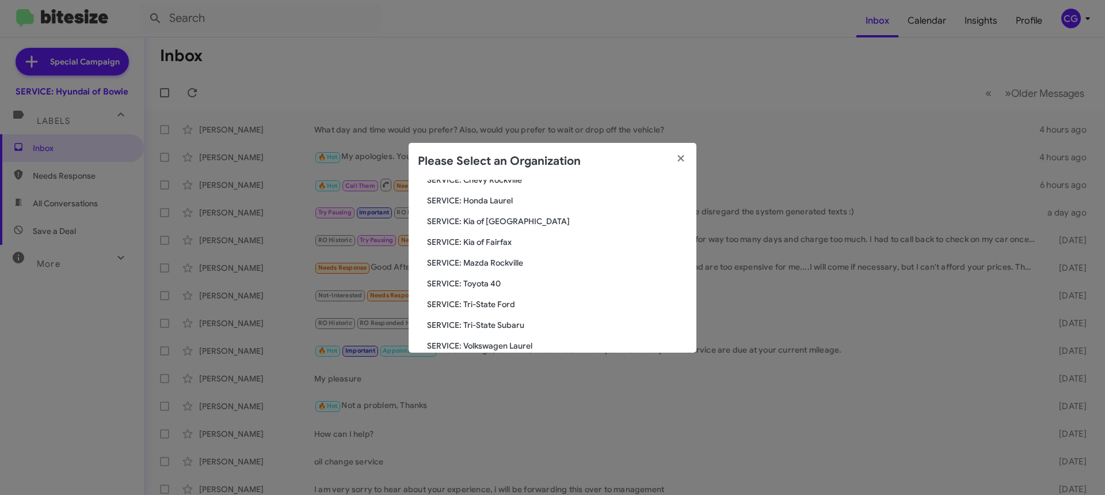
scroll to position [212, 0]
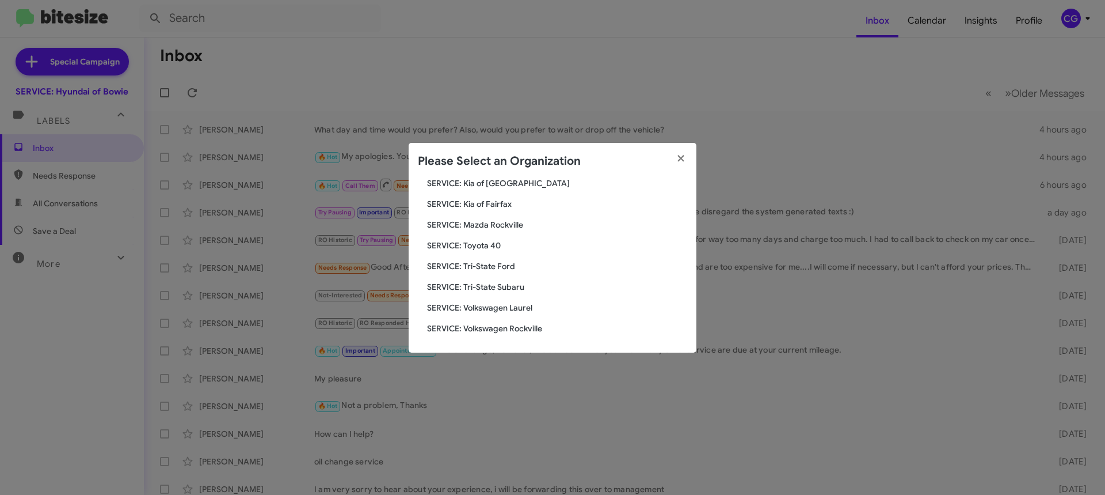
click at [491, 227] on span "SERVICE: Mazda Rockville" at bounding box center [557, 225] width 260 height 12
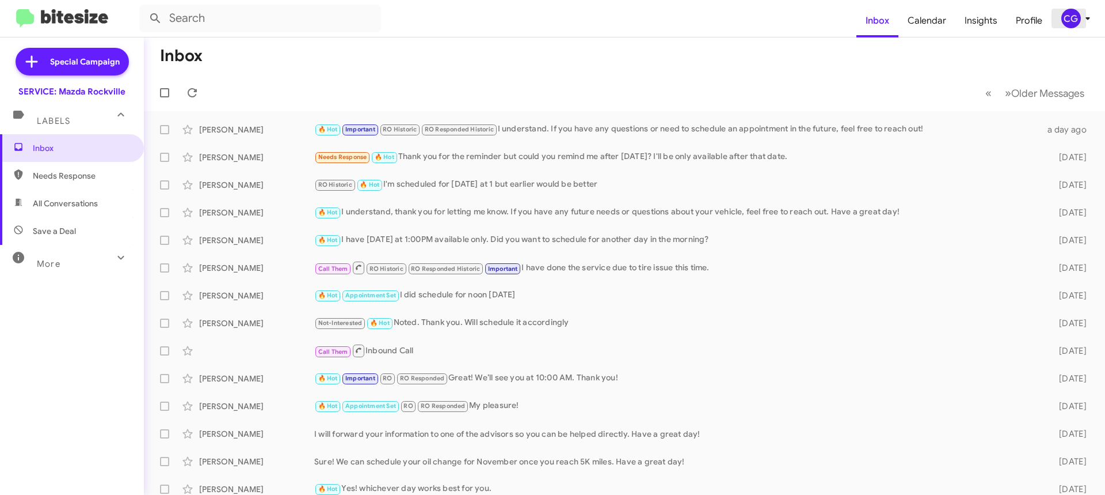
click at [1082, 14] on icon at bounding box center [1088, 19] width 14 height 14
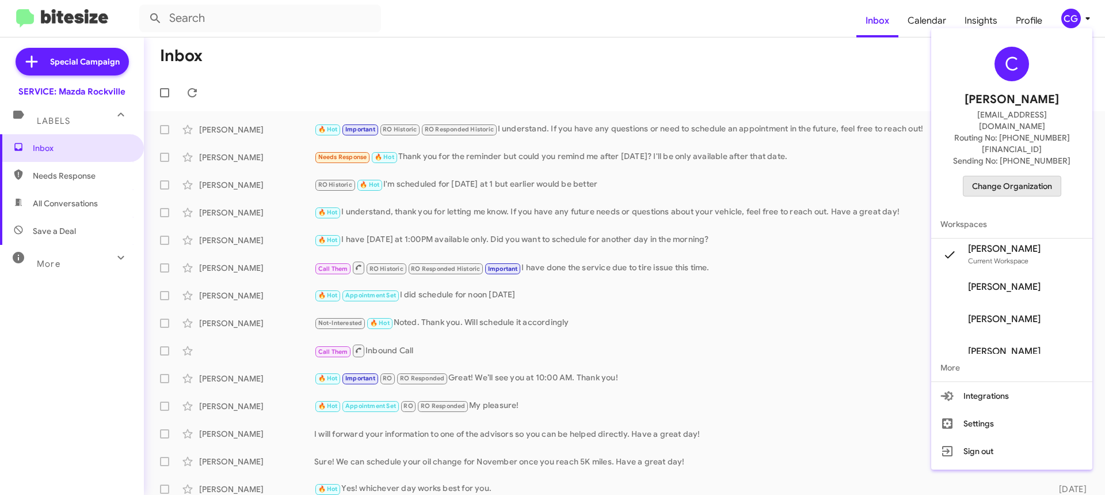
click at [1017, 176] on span "Change Organization" at bounding box center [1012, 186] width 80 height 20
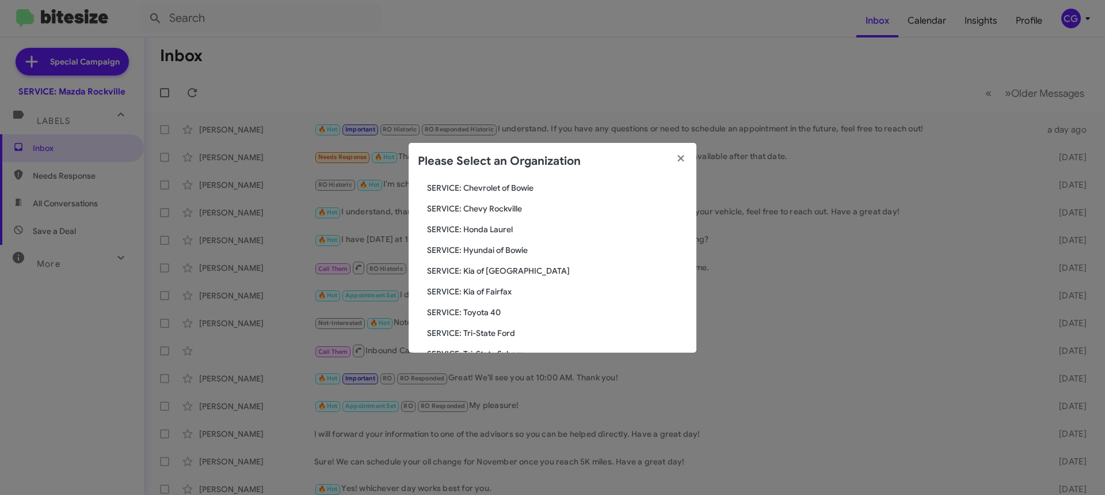
scroll to position [173, 0]
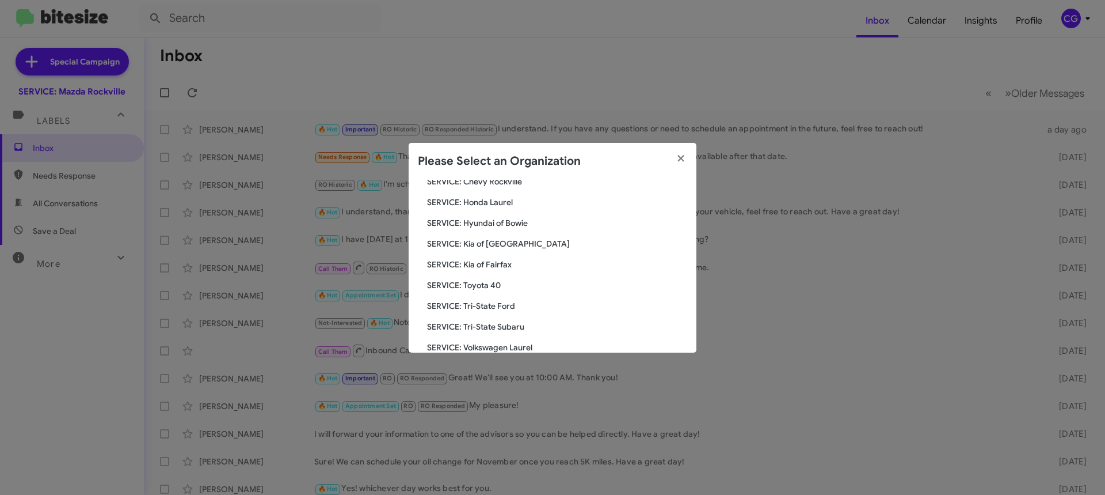
click at [510, 247] on span "SERVICE: Kia of [GEOGRAPHIC_DATA]" at bounding box center [557, 244] width 260 height 12
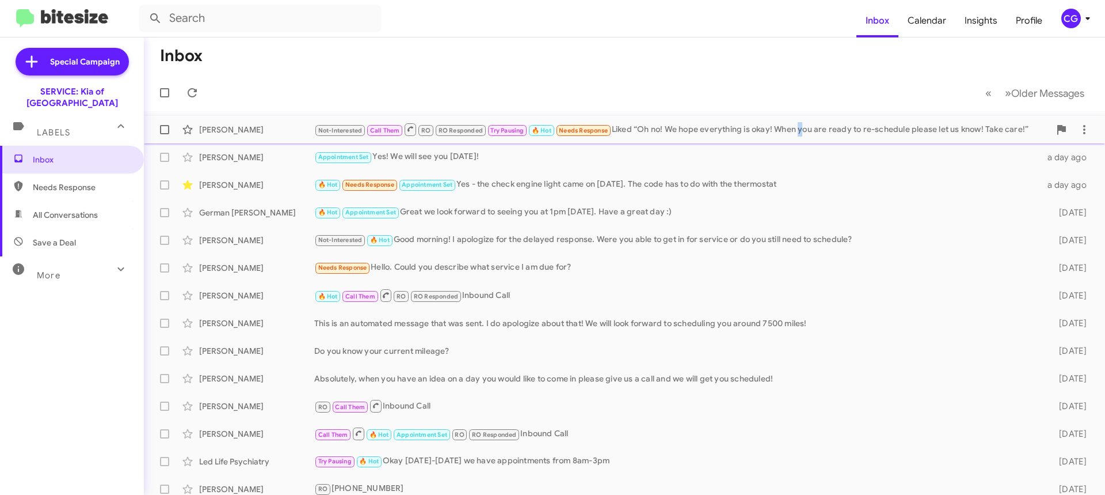
click at [806, 130] on div "Not-Interested Call Them RO RO Responded Try Pausing 🔥 Hot Needs Response Liked…" at bounding box center [682, 129] width 736 height 14
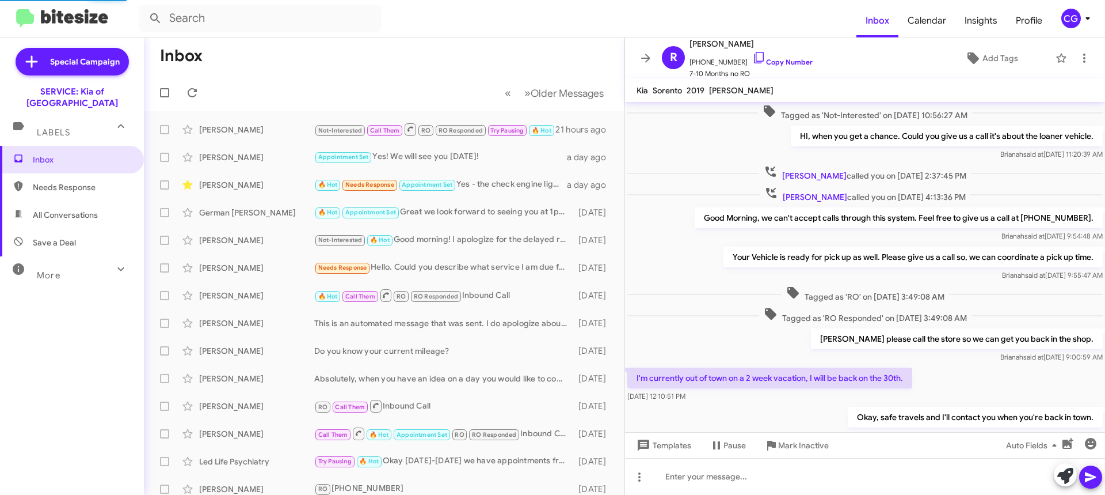
scroll to position [421, 0]
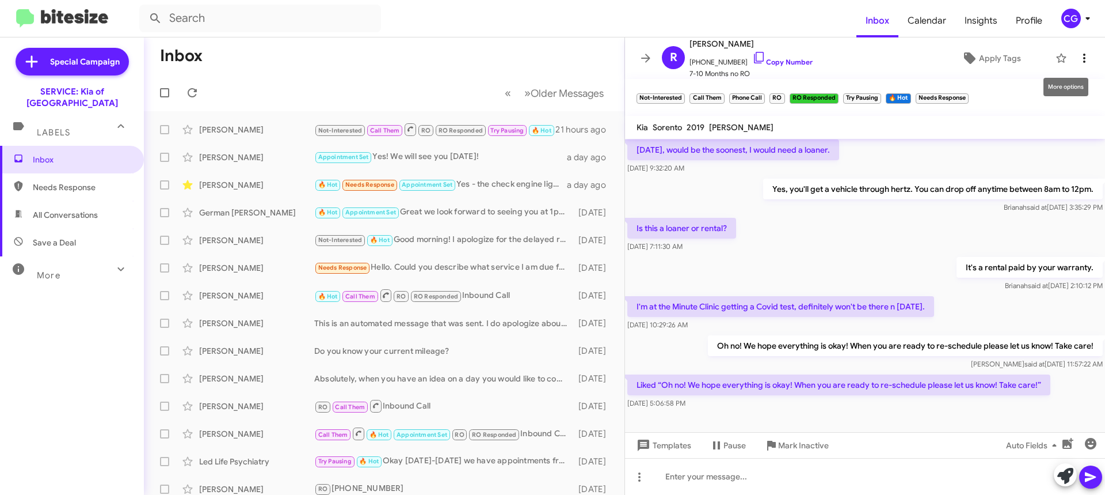
click at [1077, 65] on button at bounding box center [1084, 58] width 23 height 23
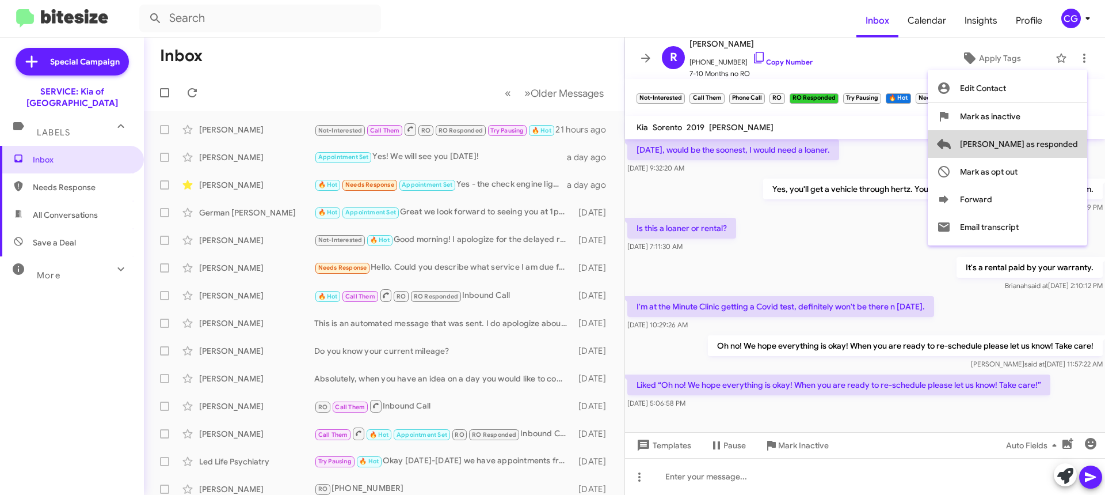
click at [1064, 151] on span "[PERSON_NAME] as responded" at bounding box center [1019, 144] width 118 height 28
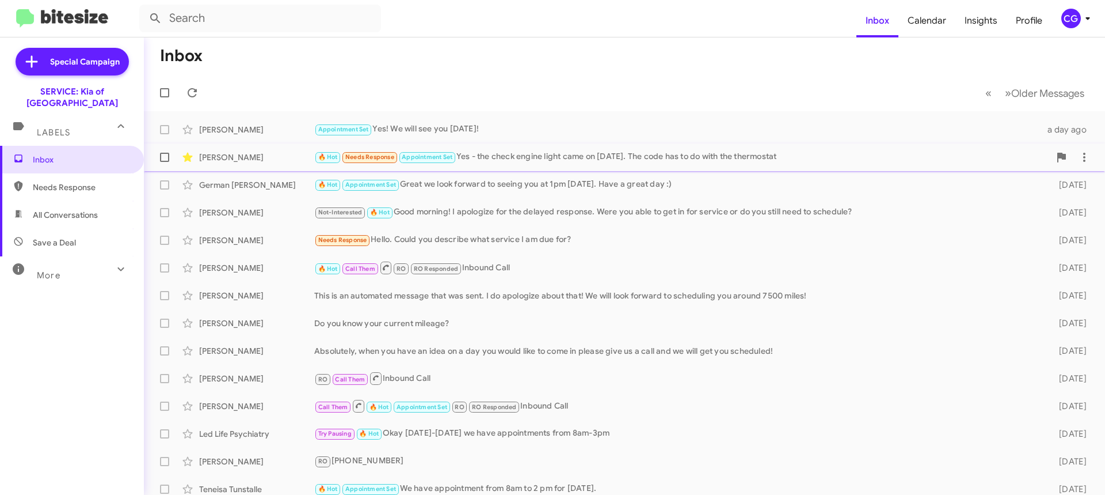
click at [583, 169] on span "[PERSON_NAME] 🔥 Hot Needs Response Appointment Set Yes - the check engine light…" at bounding box center [625, 157] width 962 height 28
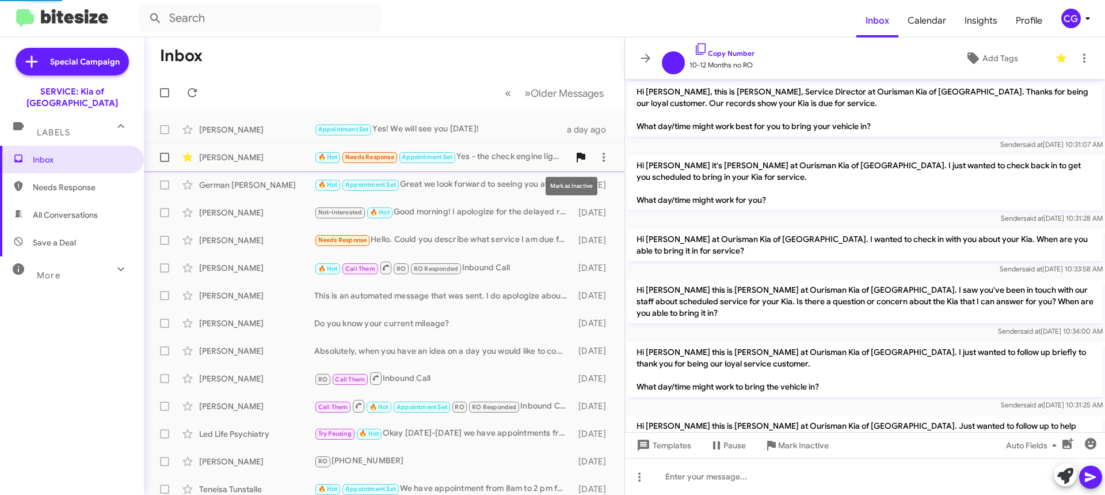
scroll to position [199, 0]
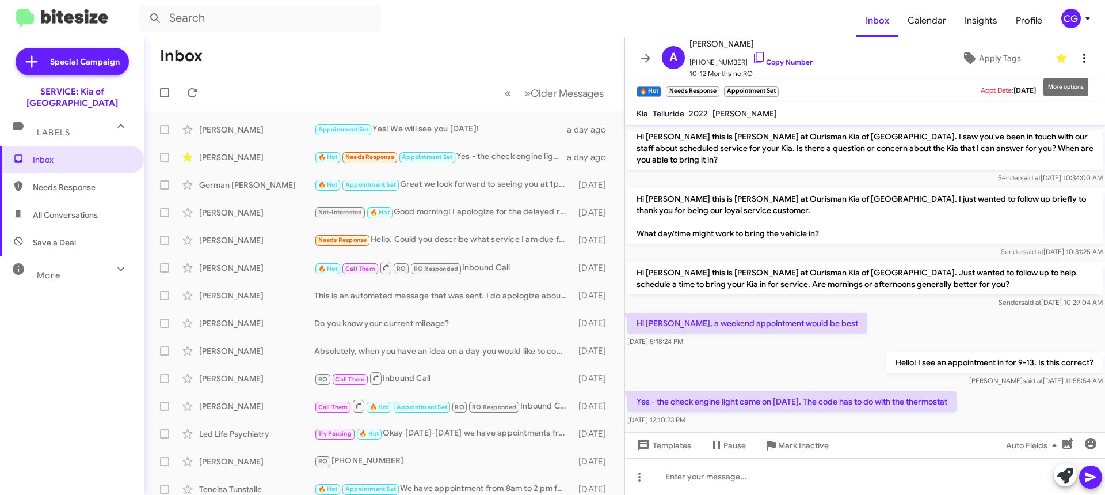
click at [1082, 62] on icon at bounding box center [1085, 58] width 14 height 14
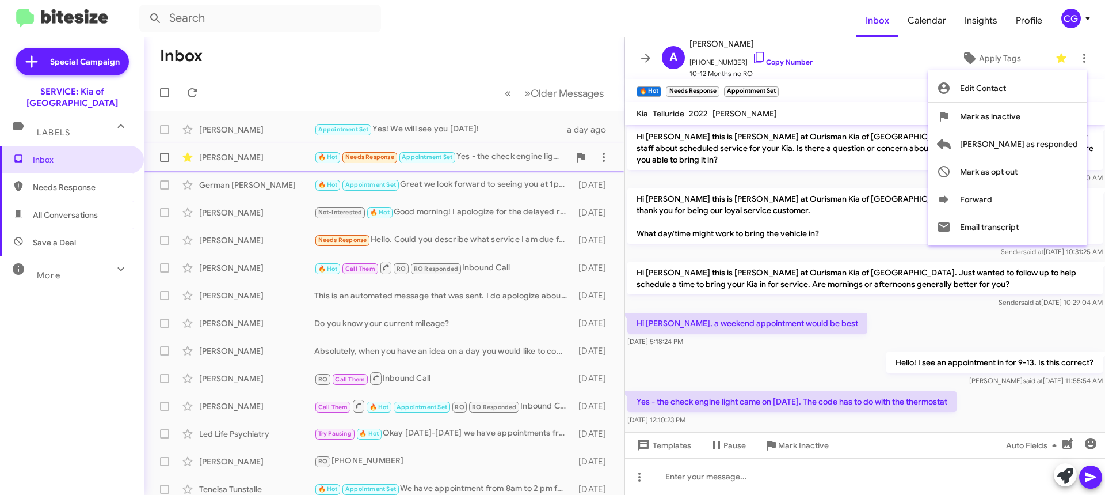
click at [1075, 145] on span "[PERSON_NAME] as responded" at bounding box center [1019, 144] width 118 height 28
